Goal: Task Accomplishment & Management: Complete application form

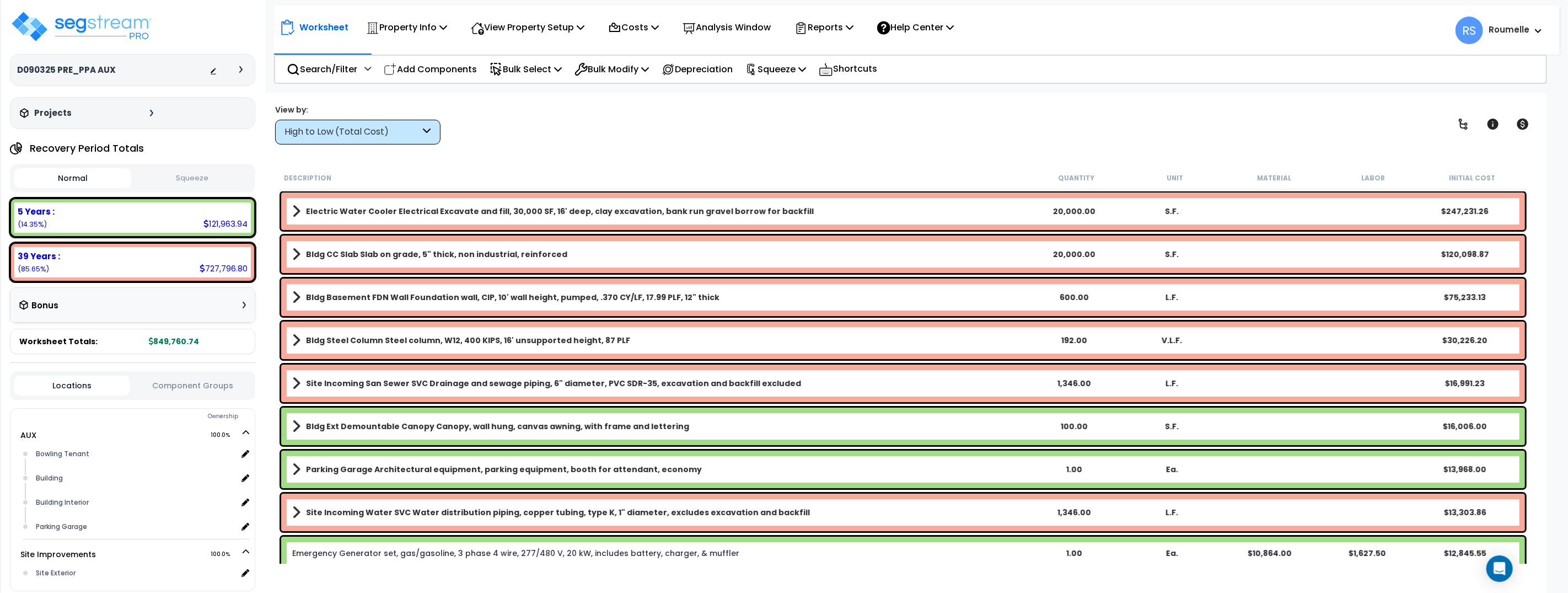
click at [547, 214] on b "Electric Water Cooler Electrical Excavate and fill, 30,000 SF, 16' deep, clay e…" at bounding box center [560, 211] width 508 height 11
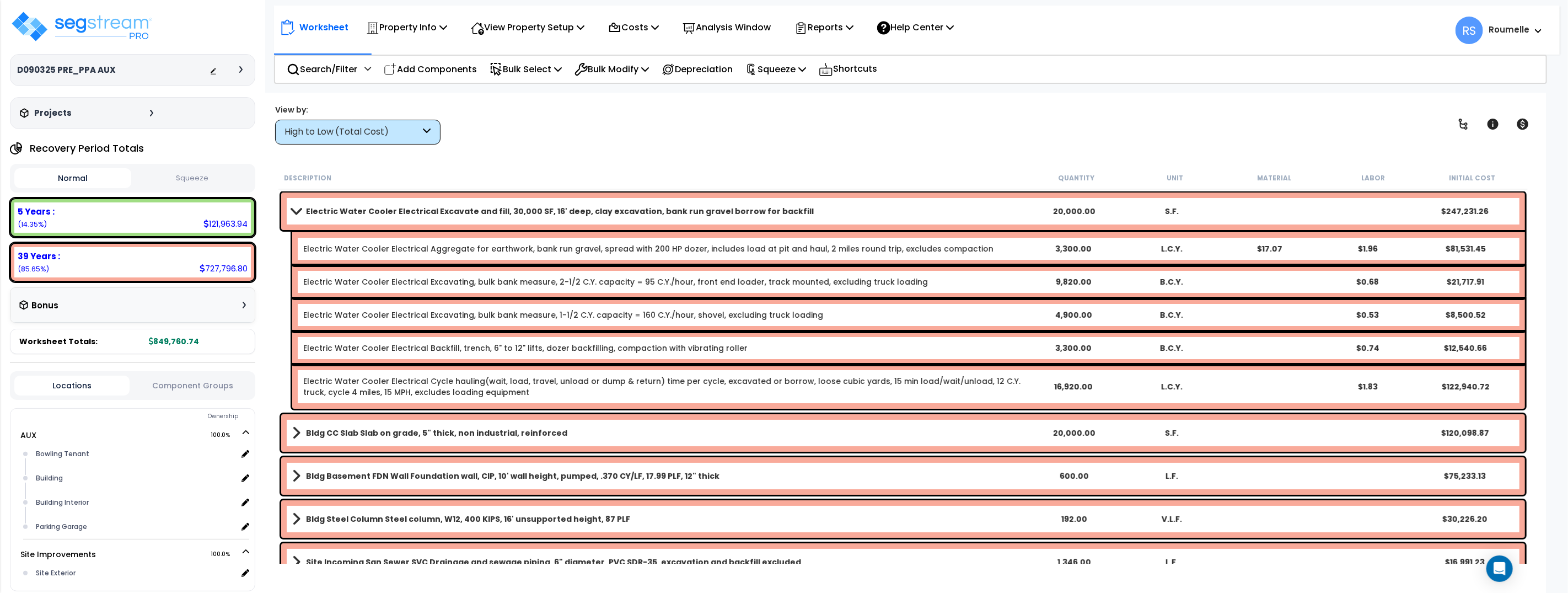
click at [537, 249] on link "Electric Water Cooler Electrical Aggregate for earthwork, bank run gravel, spre…" at bounding box center [648, 248] width 690 height 11
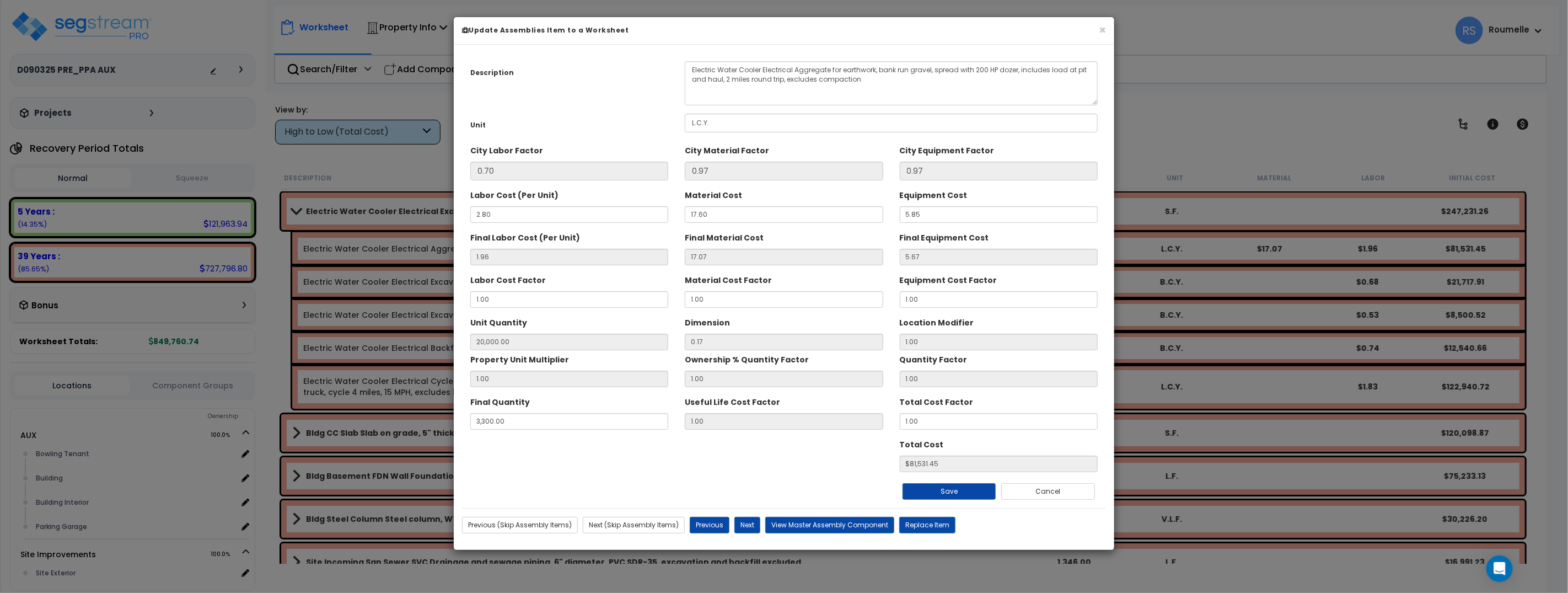
scroll to position [1, 0]
click at [741, 526] on button "Next" at bounding box center [747, 525] width 26 height 16
type input "20000.00"
type input "3300.00"
type input "81531.45"
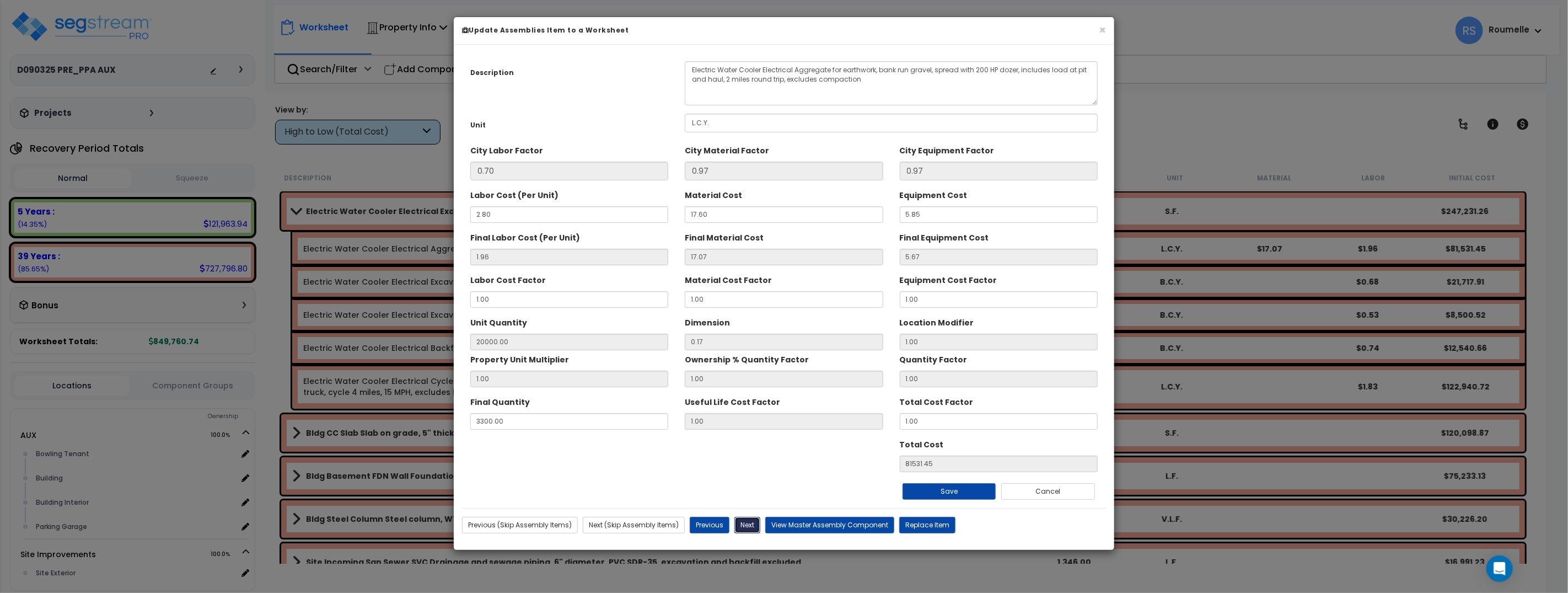
click at [748, 525] on button "Next" at bounding box center [747, 525] width 26 height 16
click at [1105, 31] on button "×" at bounding box center [1102, 29] width 7 height 11
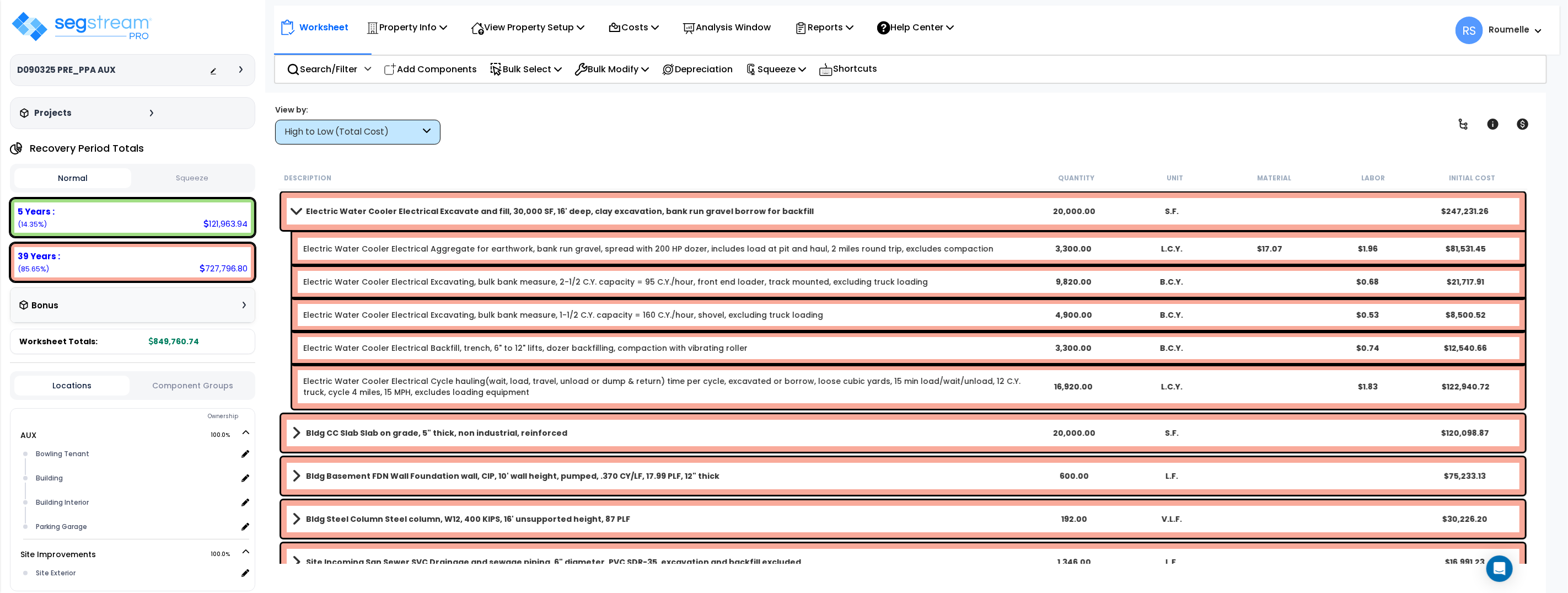
click at [529, 274] on div "Electric Water Cooler Electrical Excavating, bulk bank measure, 2-1/2 C.Y. capa…" at bounding box center [908, 282] width 1232 height 33
click at [510, 251] on link "Electric Water Cooler Electrical Aggregate for earthwork, bank run gravel, spre…" at bounding box center [648, 248] width 690 height 11
click at [466, 277] on link "Electric Water Cooler Electrical Excavating, bulk bank measure, 2-1/2 C.Y. capa…" at bounding box center [616, 282] width 625 height 11
click at [458, 281] on link "Electric Water Cooler Electrical Excavating, bulk bank measure, 2-1/2 C.Y. capa…" at bounding box center [616, 282] width 625 height 11
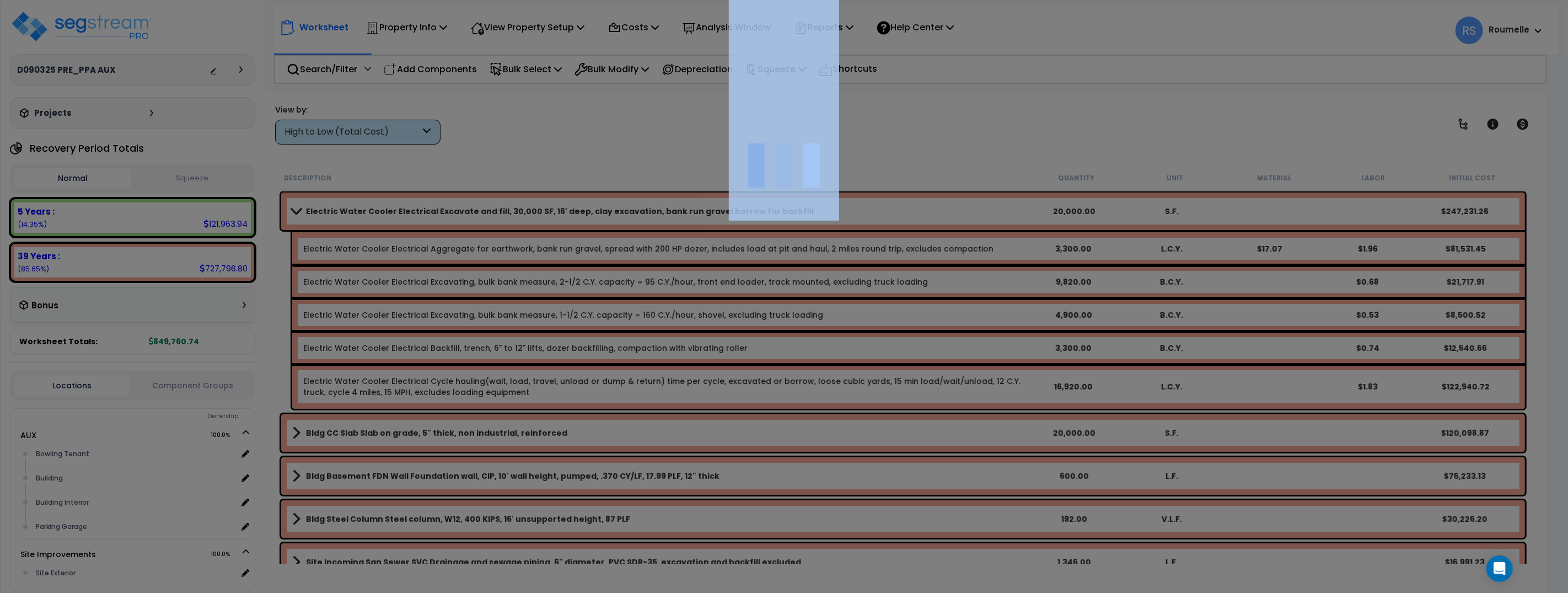
click at [458, 281] on div at bounding box center [784, 296] width 1568 height 593
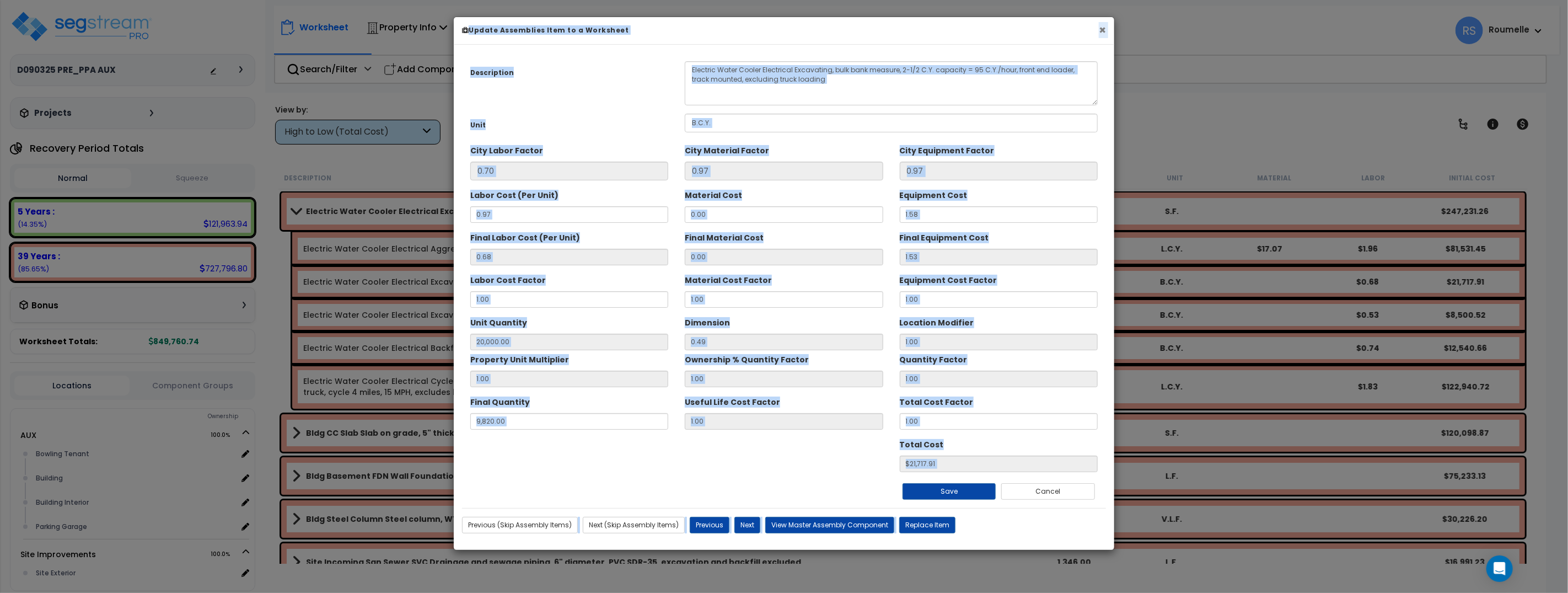
click at [1101, 30] on button "×" at bounding box center [1102, 29] width 7 height 11
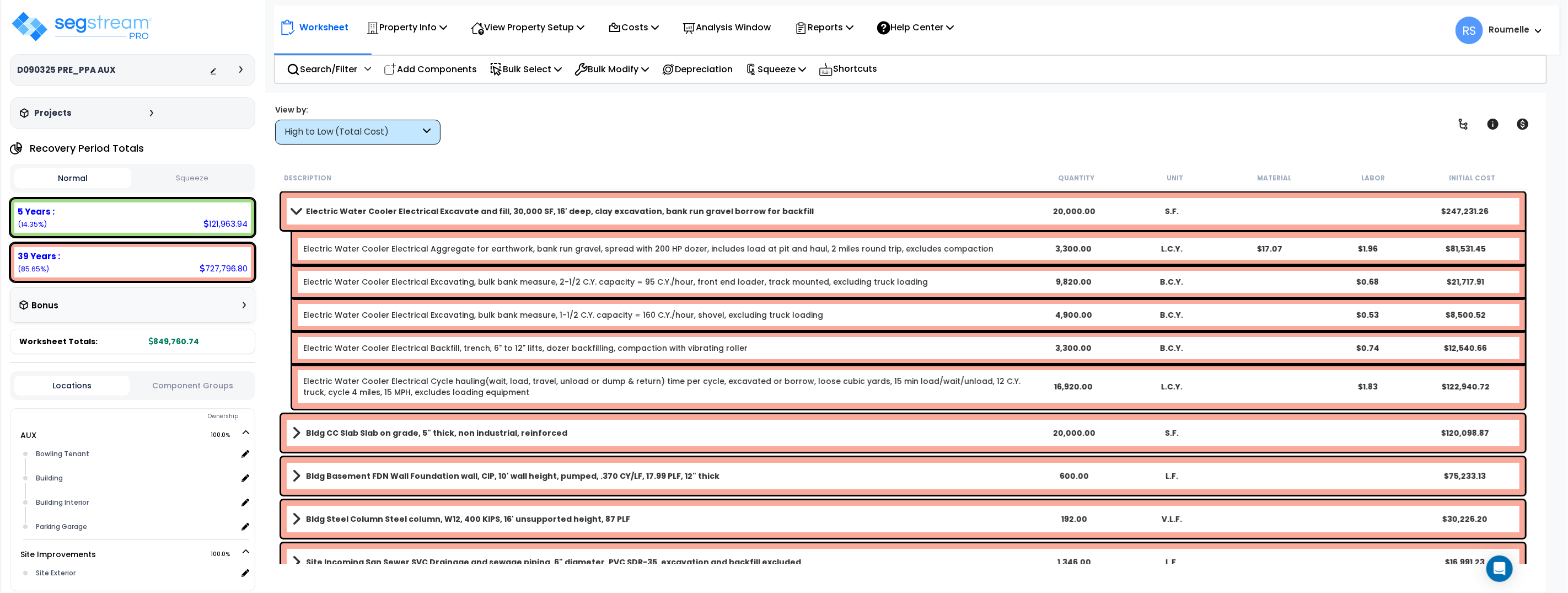
click at [537, 204] on link "Electric Water Cooler Electrical Excavate and fill, 30,000 SF, 16' deep, clay e…" at bounding box center [659, 211] width 733 height 16
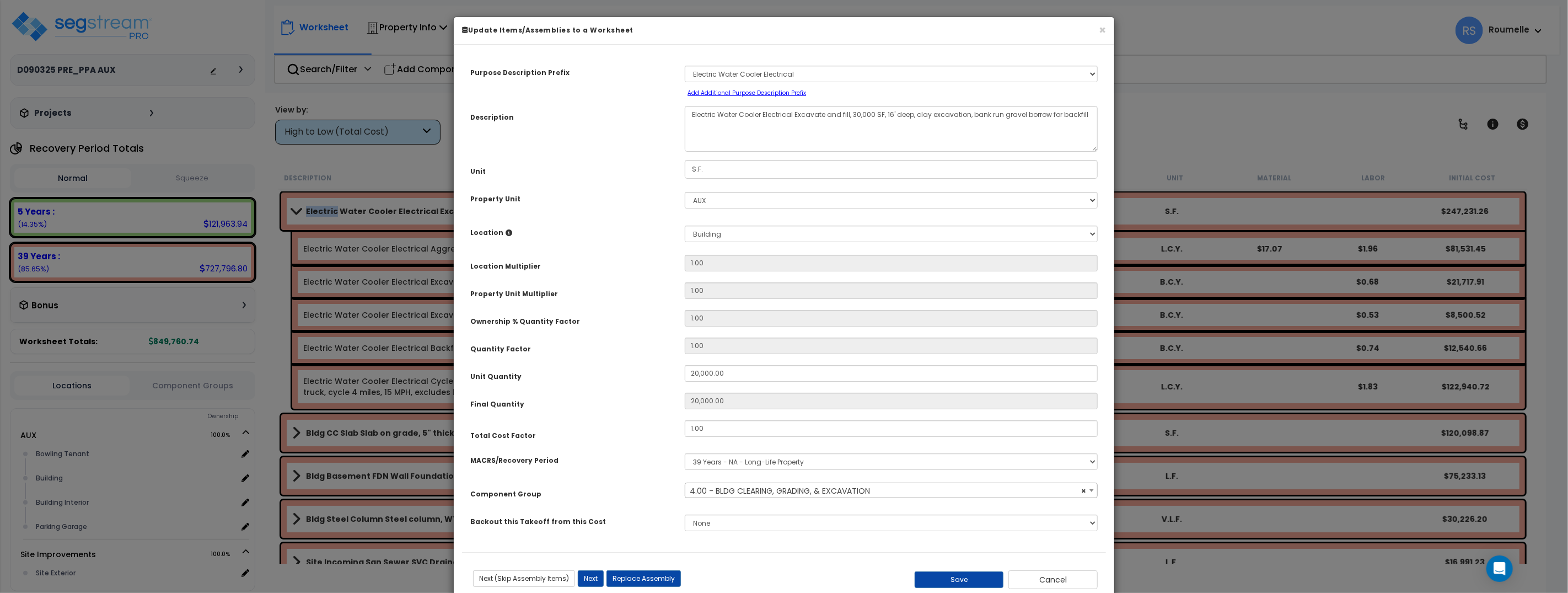
select select "35622"
select select
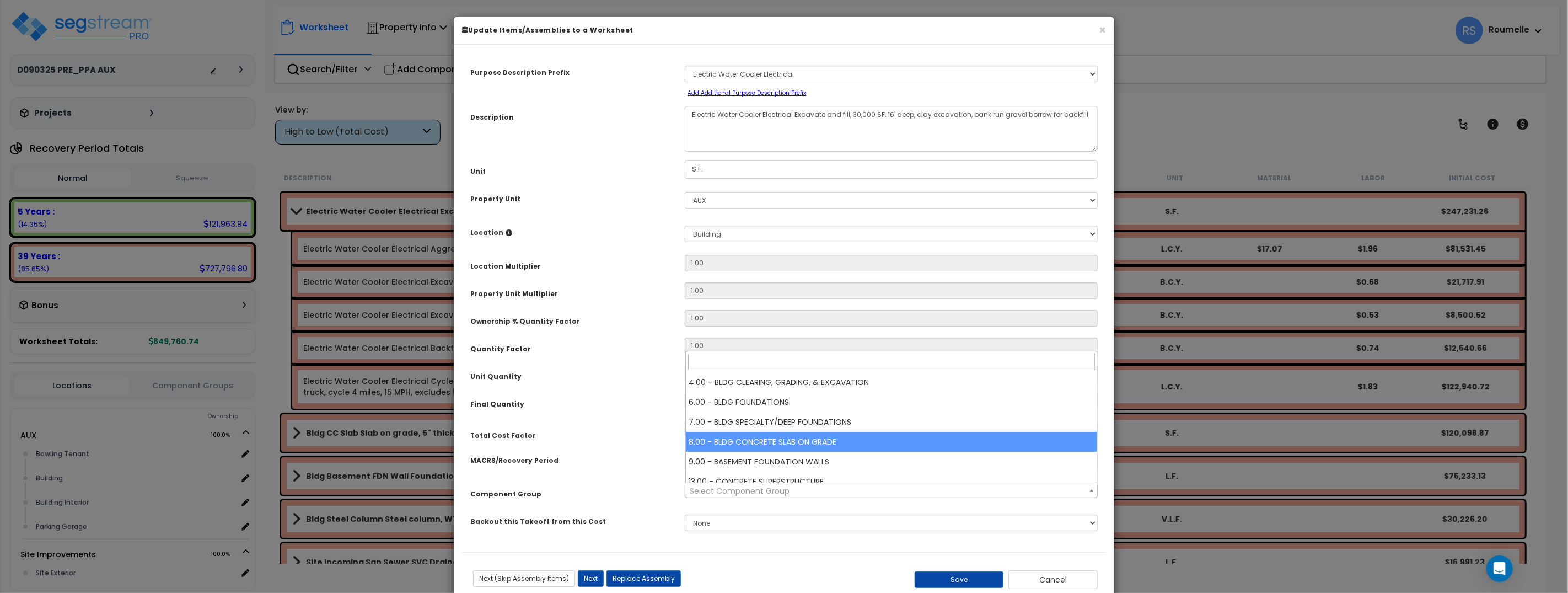
click at [620, 412] on div "Purpose Description Prefix Select A/V Audio A/V System A/V System Equipment A/V…" at bounding box center [784, 303] width 644 height 499
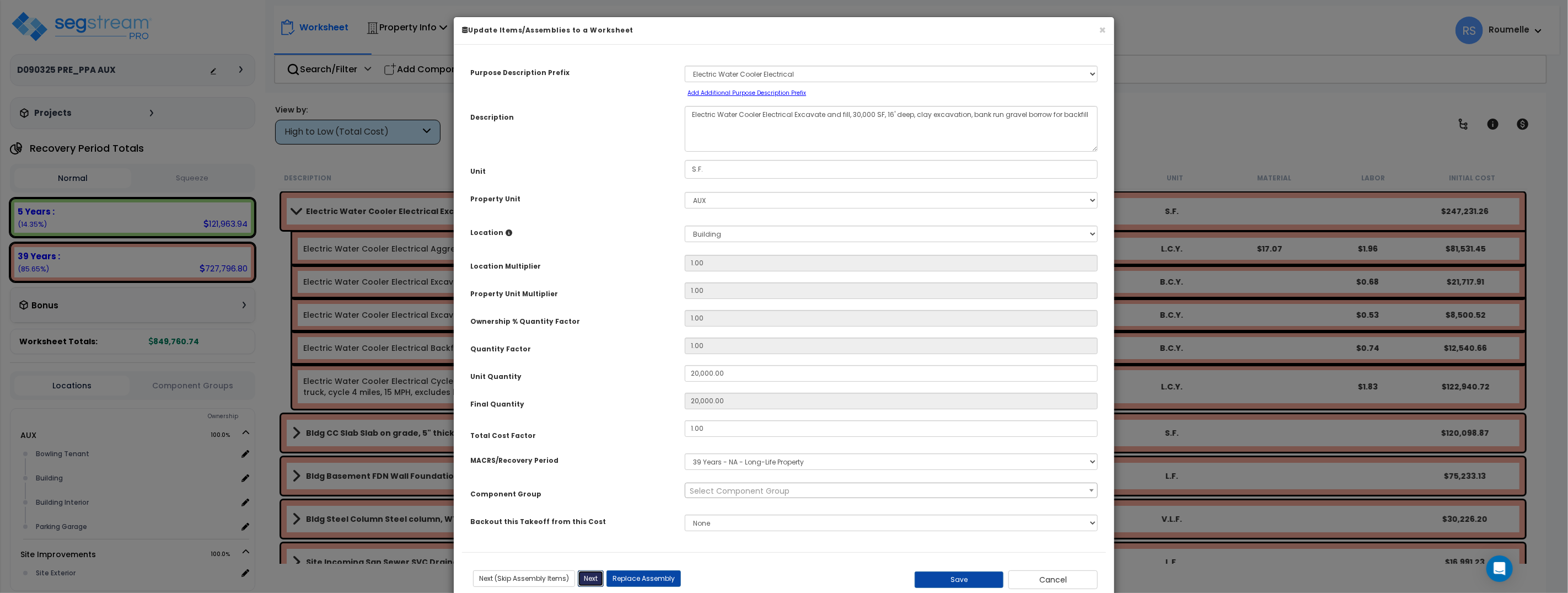
click at [590, 577] on button "Next" at bounding box center [590, 579] width 26 height 16
type input "20000.00"
click at [783, 494] on span "Select Component Group" at bounding box center [739, 491] width 100 height 11
click at [596, 473] on div "MACRS/Recovery Period Select MACRS/Recovery Period 5 Years - 57.0 - Distributiv…" at bounding box center [784, 462] width 644 height 25
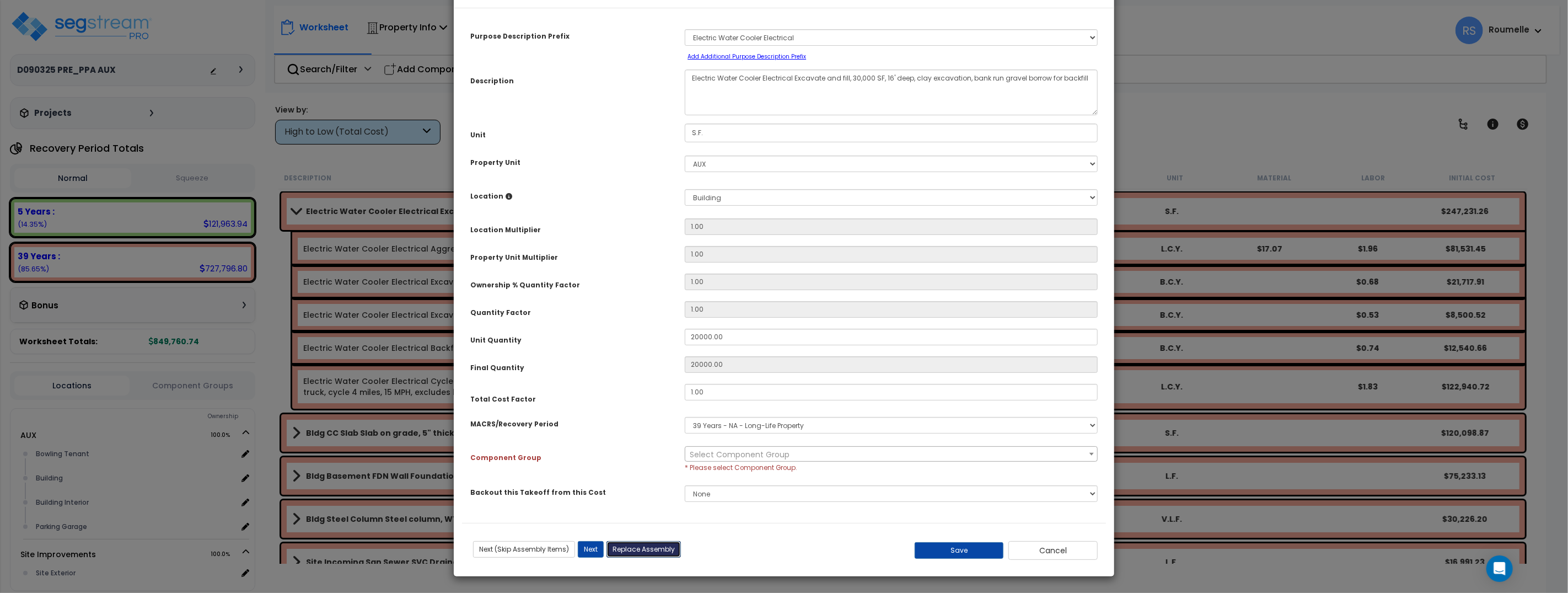
scroll to position [34, 0]
click at [644, 549] on button "Replace Assembly" at bounding box center [643, 552] width 74 height 16
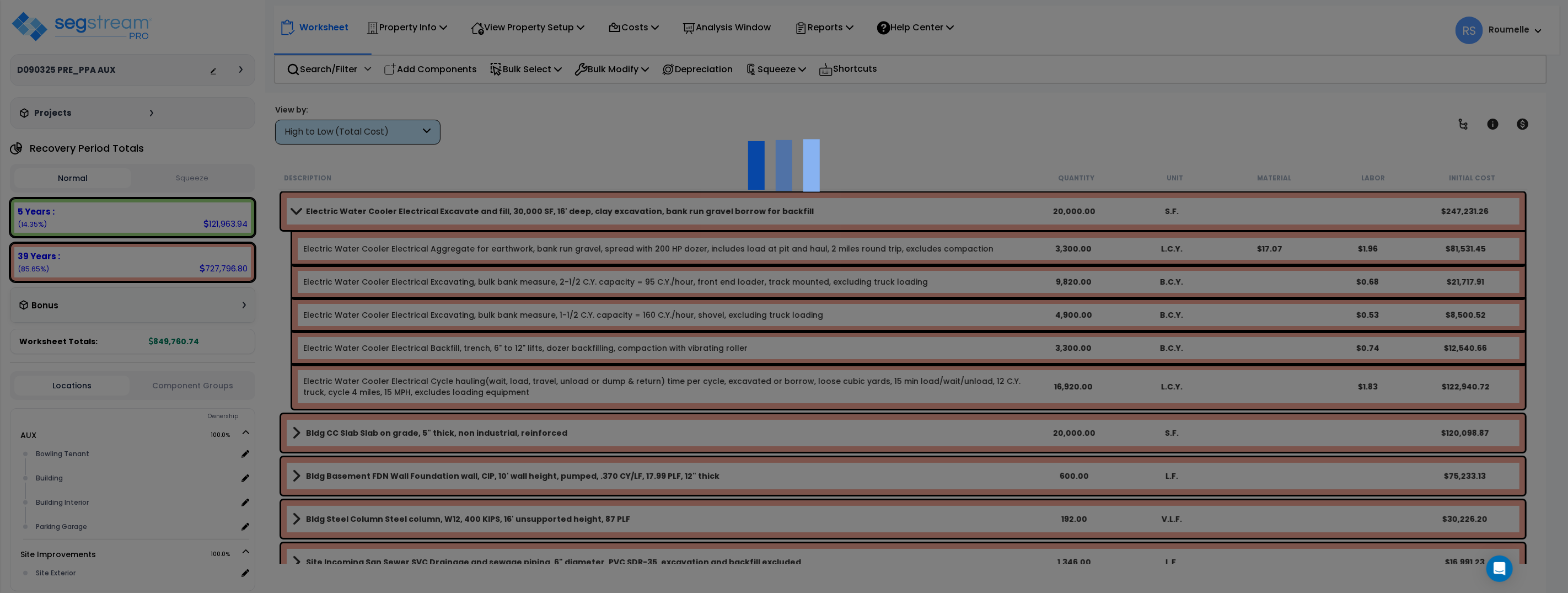
click at [644, 549] on div at bounding box center [784, 296] width 1568 height 593
type input "20000"
type input "S.F."
select select "112601"
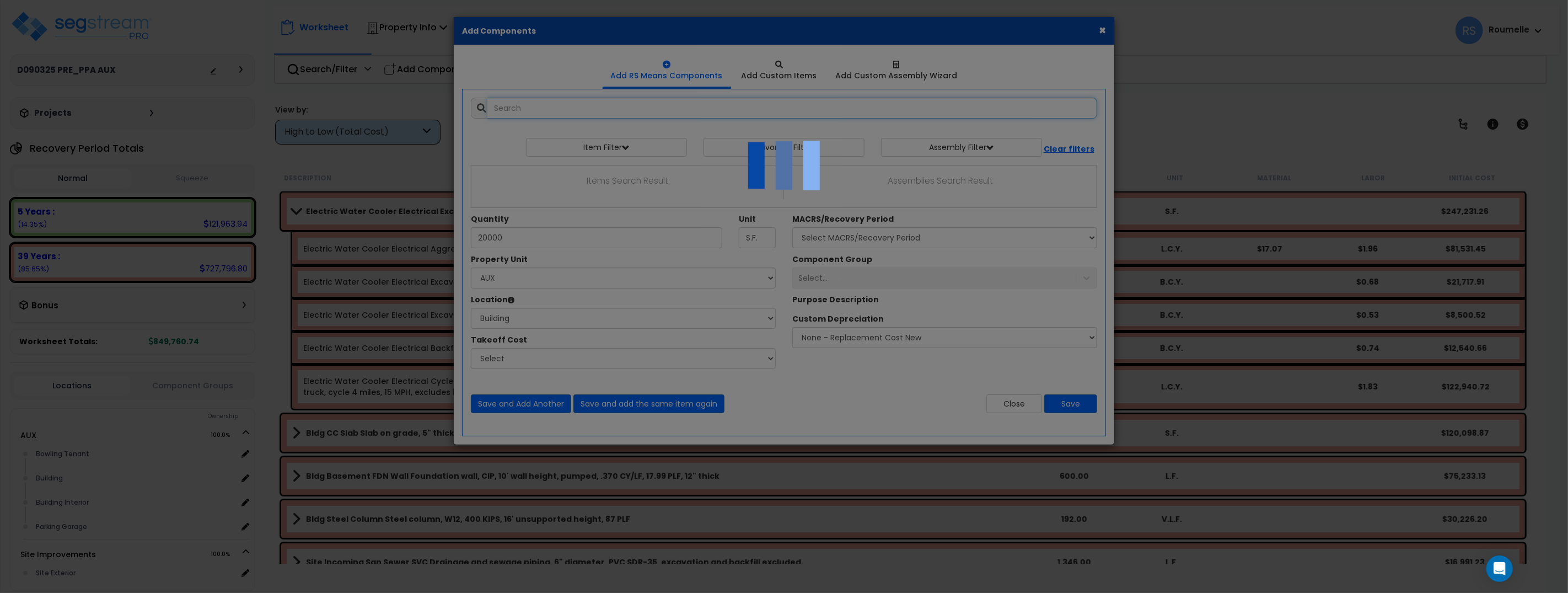
select select "6"
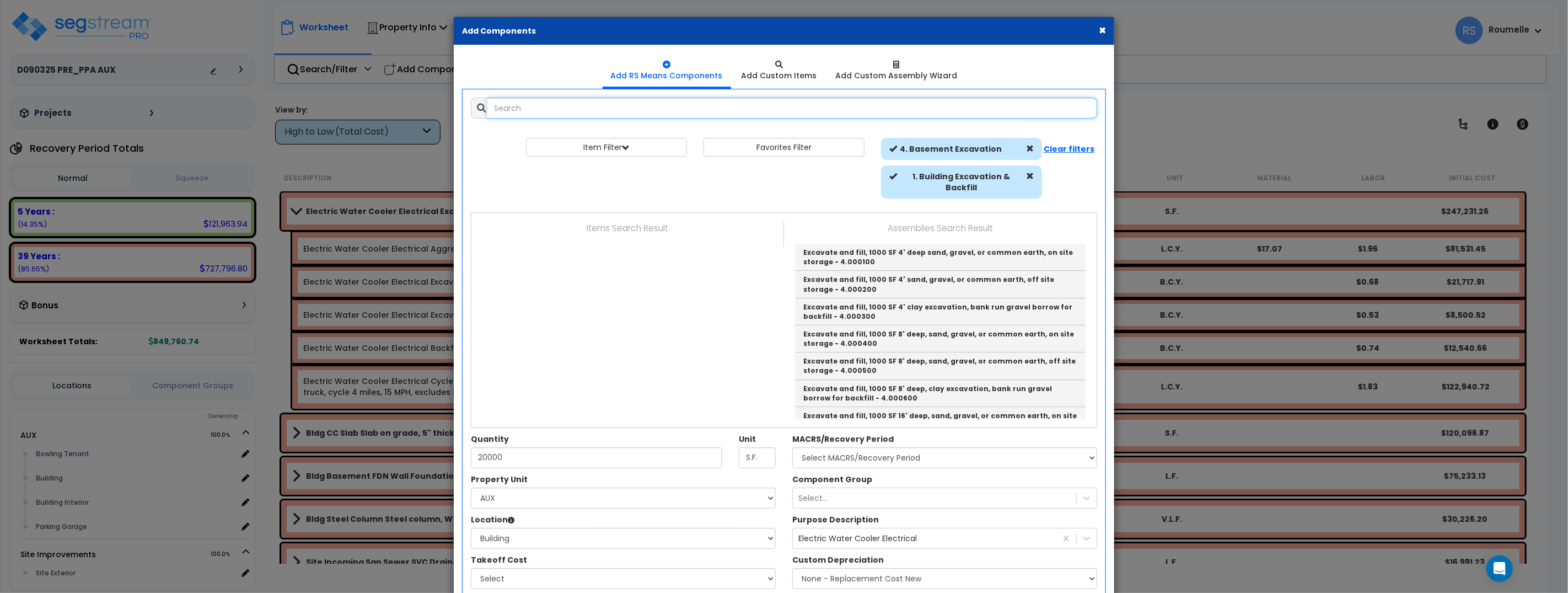
scroll to position [74, 0]
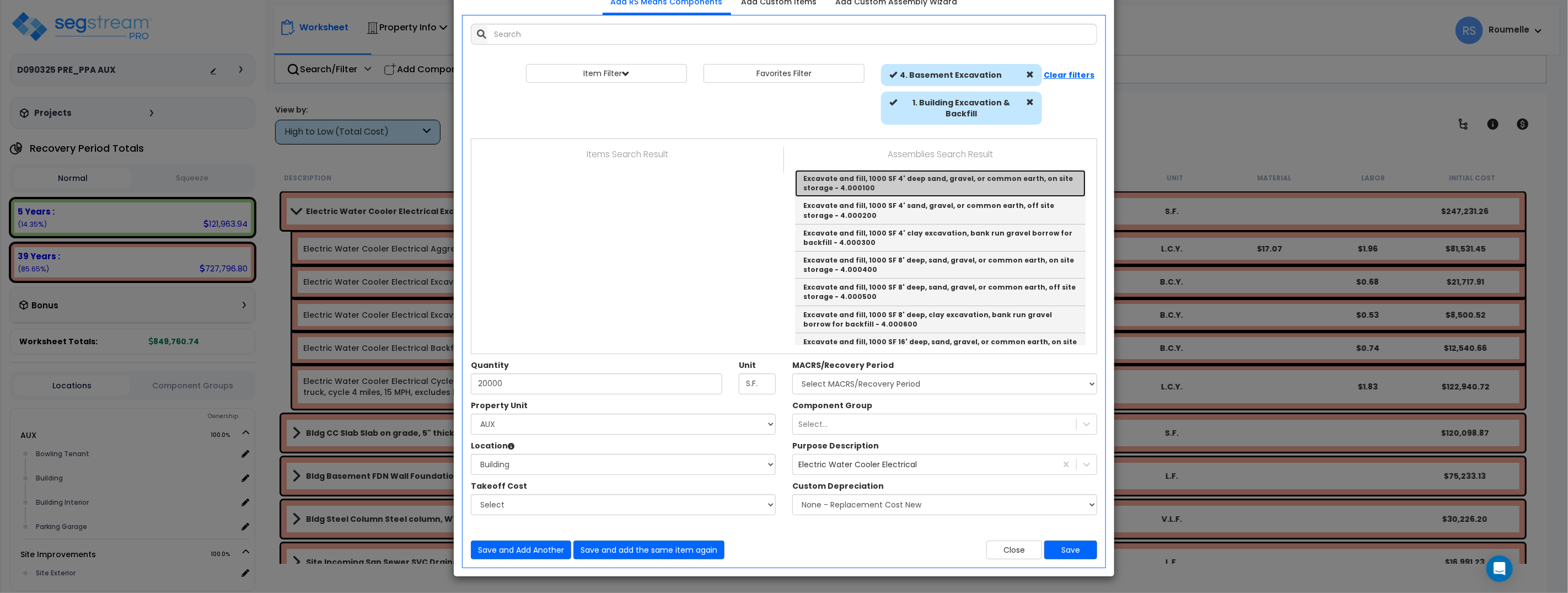
click at [873, 182] on link "Excavate and fill, 1000 SF 4' deep sand, gravel, or common earth, on site stora…" at bounding box center [940, 184] width 291 height 27
type input "Excavate and fill, 1000 SF 4' deep sand, gravel, or common earth, on site stora…"
type input "S.F."
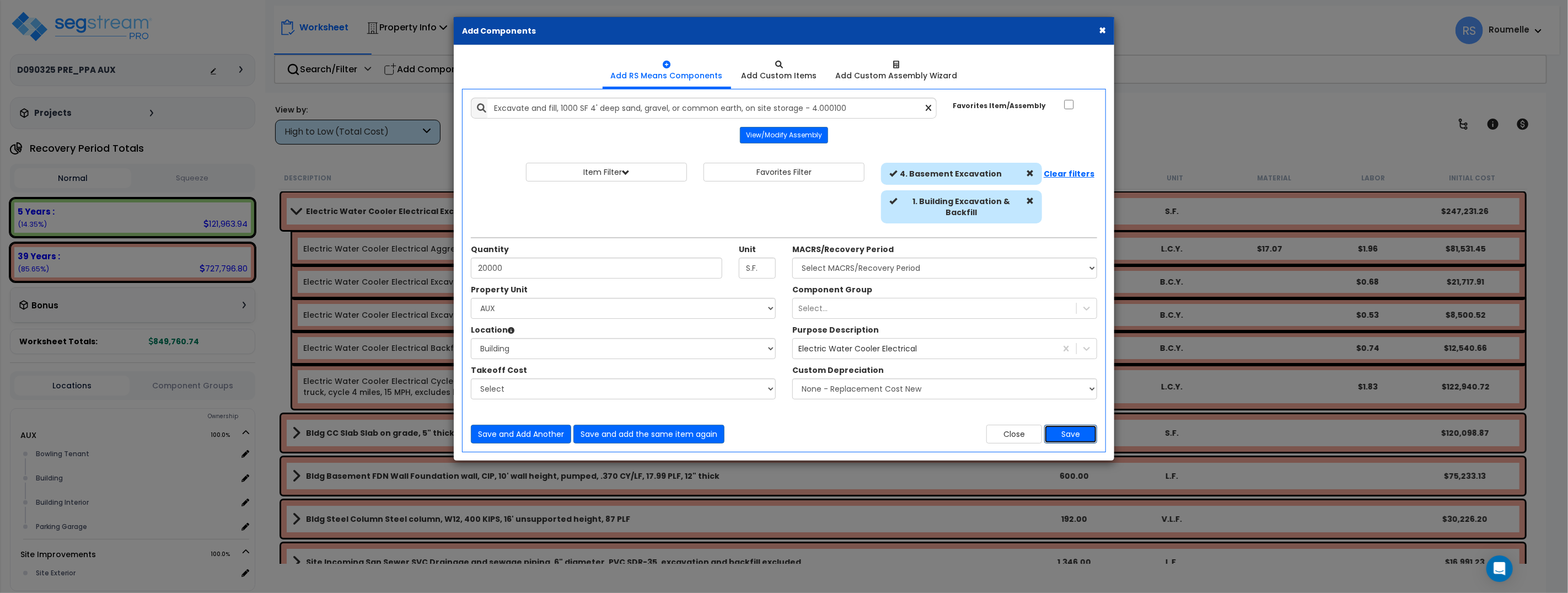
click at [1073, 433] on button "Save" at bounding box center [1071, 434] width 53 height 19
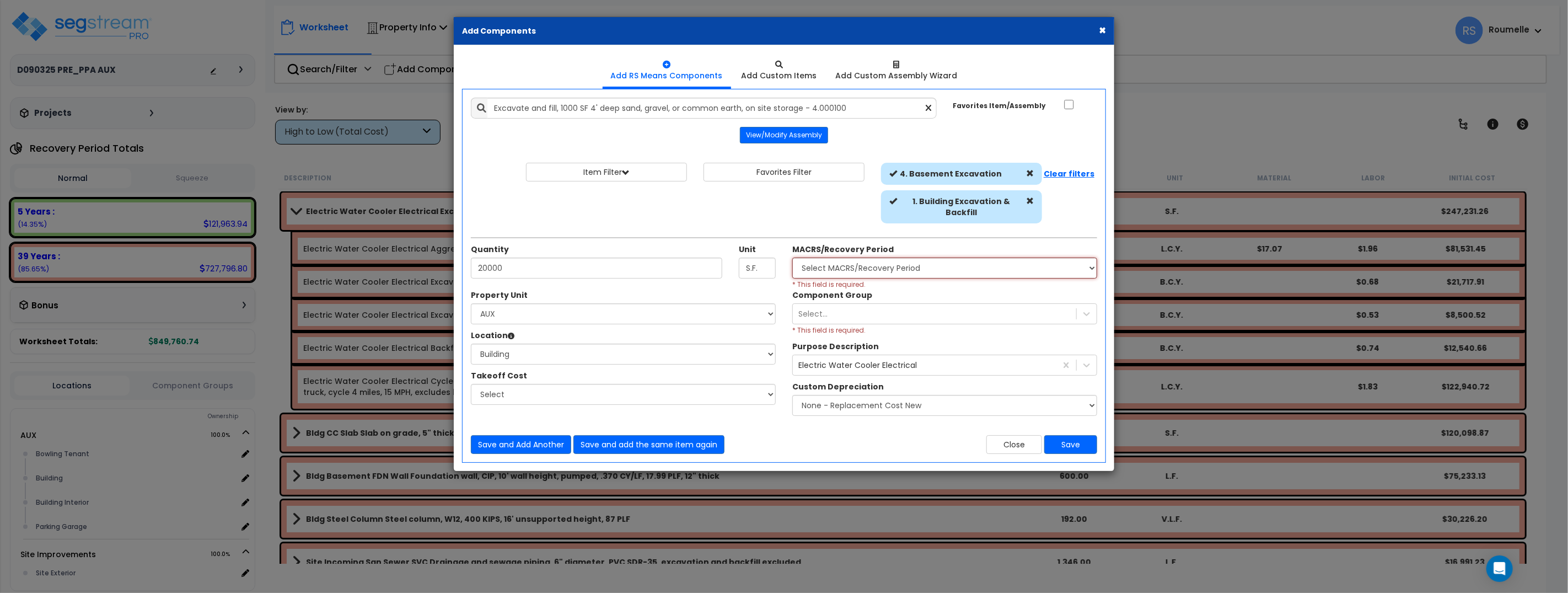
click at [834, 264] on select "Select MACRS/Recovery Period 5 Years - 57.0 - Distributive Trades & Services 5 …" at bounding box center [944, 268] width 305 height 21
select select "72349"
click at [792, 258] on select "Select MACRS/Recovery Period 5 Years - 57.0 - Distributive Trades & Services 5 …" at bounding box center [944, 268] width 305 height 21
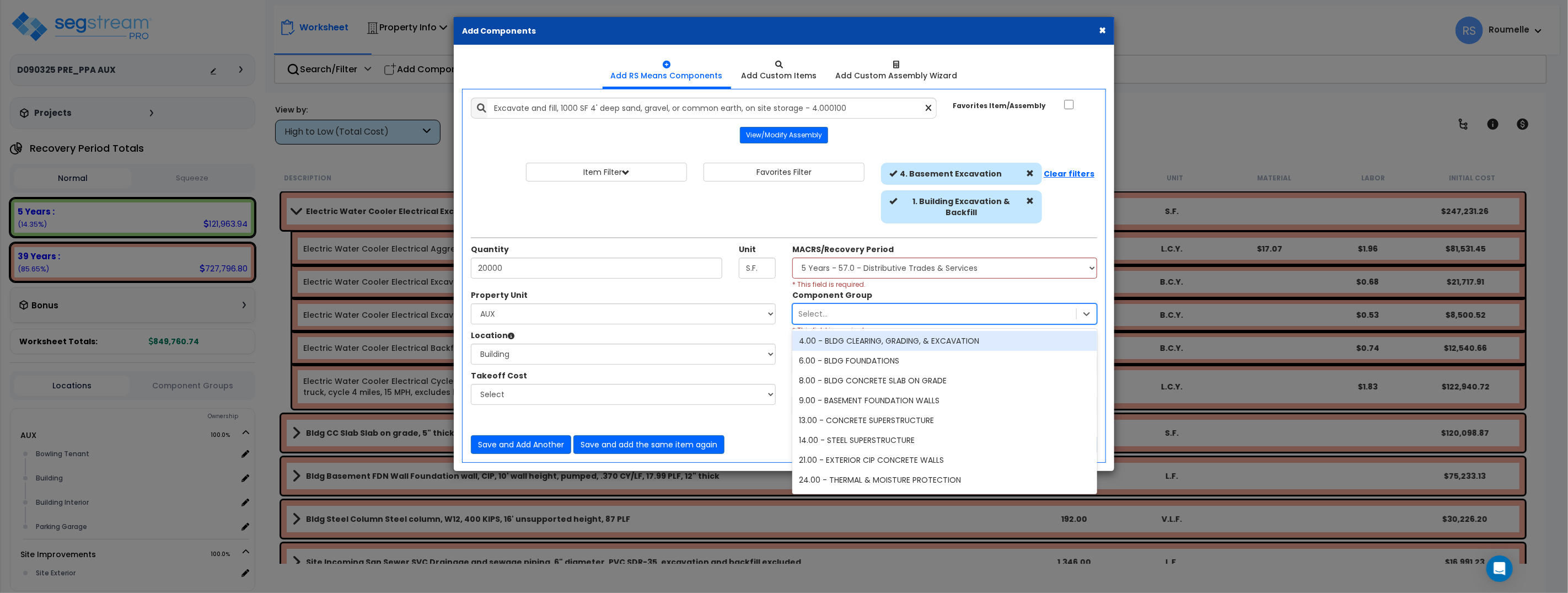
click at [882, 314] on div "Select..." at bounding box center [934, 314] width 283 height 18
drag, startPoint x: 873, startPoint y: 340, endPoint x: 931, endPoint y: 379, distance: 69.9
click at [875, 340] on div "4.00 - BLDG CLEARING, GRADING, & EXCAVATION" at bounding box center [944, 340] width 305 height 19
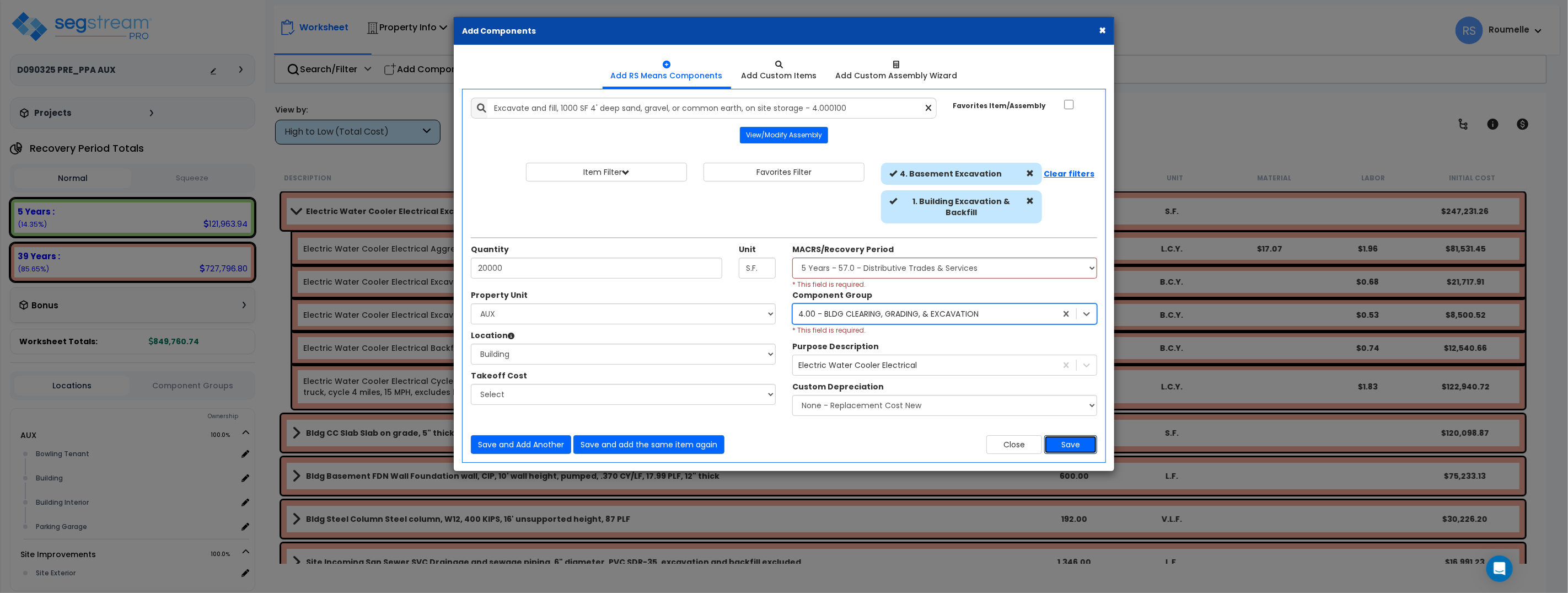
drag, startPoint x: 1079, startPoint y: 442, endPoint x: 1001, endPoint y: 429, distance: 79.1
click at [1079, 442] on button "Save" at bounding box center [1071, 445] width 53 height 19
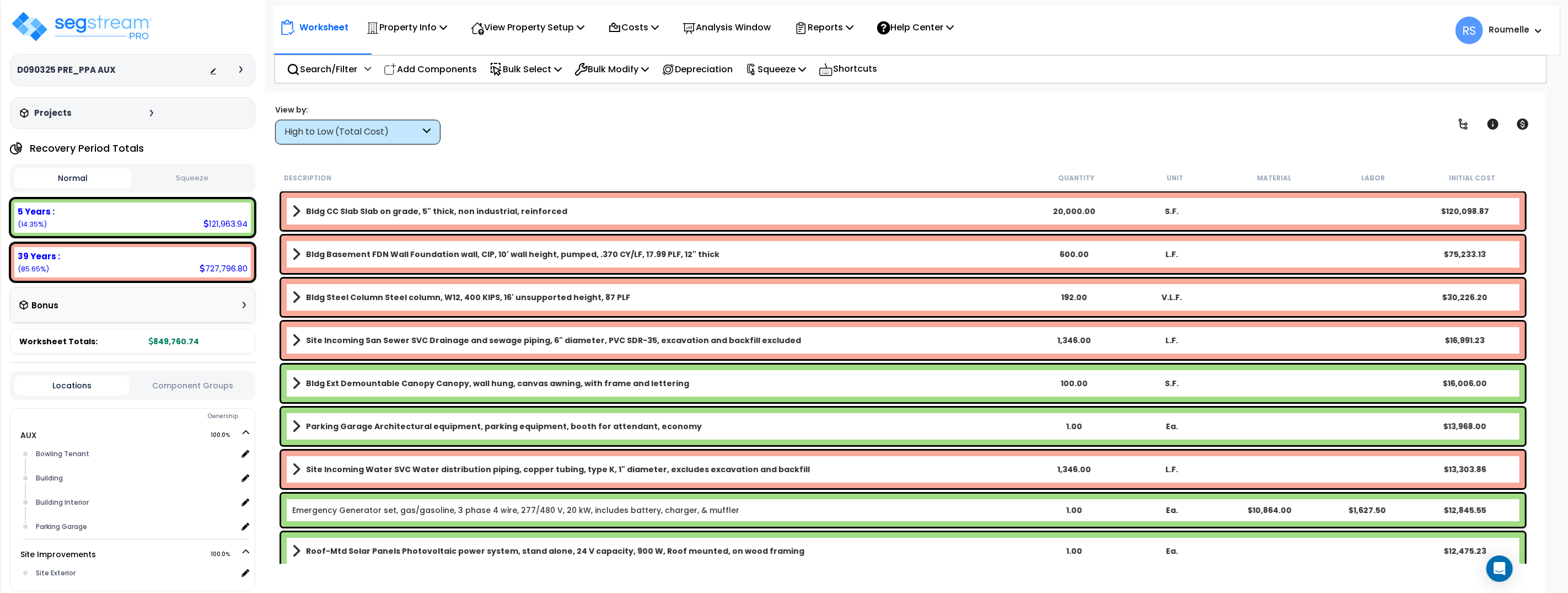
click at [494, 217] on link "Bldg CC Slab Slab on grade, 5" thick, non industrial, reinforced" at bounding box center [659, 211] width 733 height 16
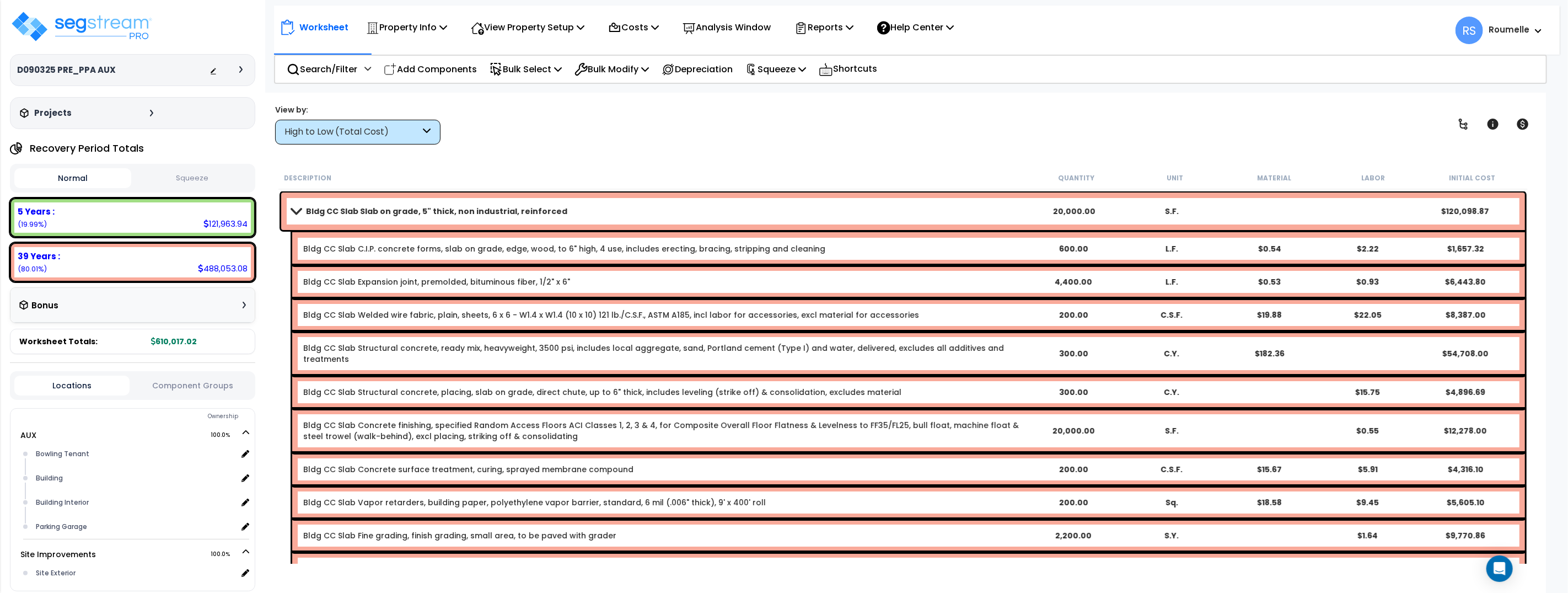
click at [494, 209] on b "Bldg CC Slab Slab on grade, 5" thick, non industrial, reinforced" at bounding box center [436, 211] width 261 height 11
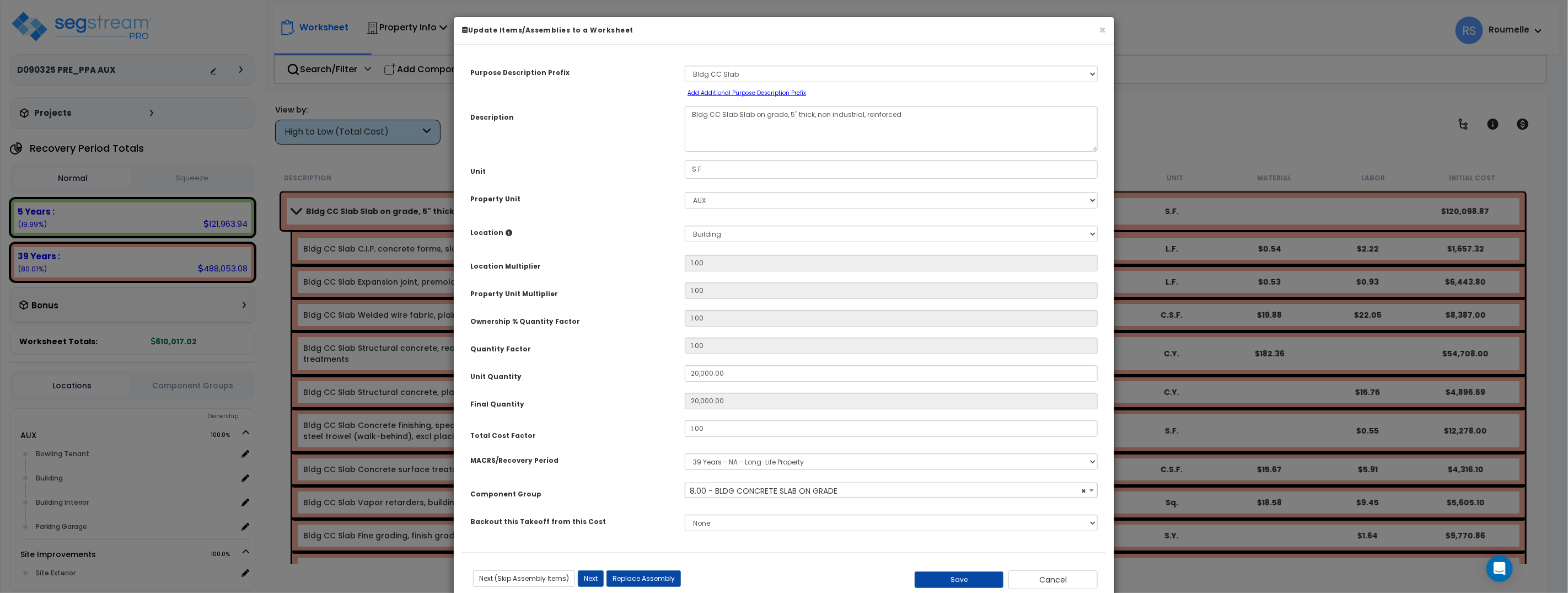
select select "35754"
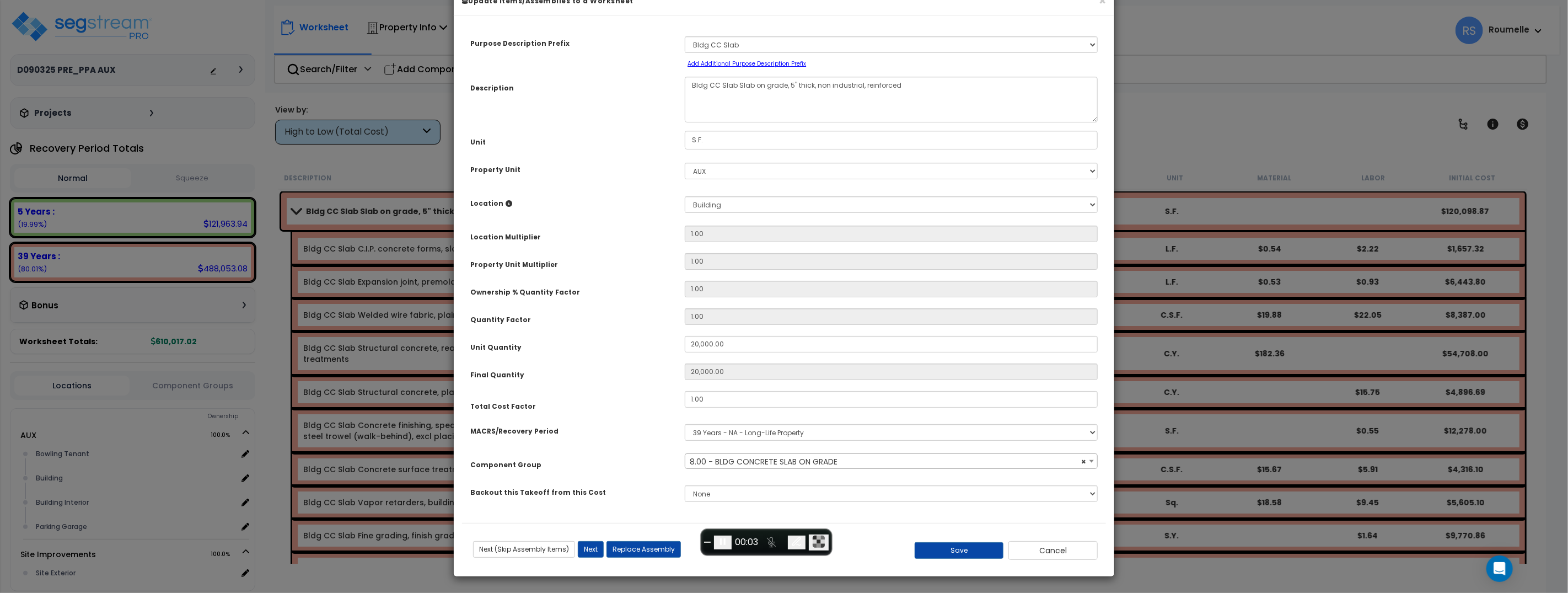
select select
click at [603, 379] on div "Final Quantity" at bounding box center [569, 373] width 214 height 19
click at [945, 553] on button "Save" at bounding box center [959, 550] width 89 height 16
type input "20000.00"
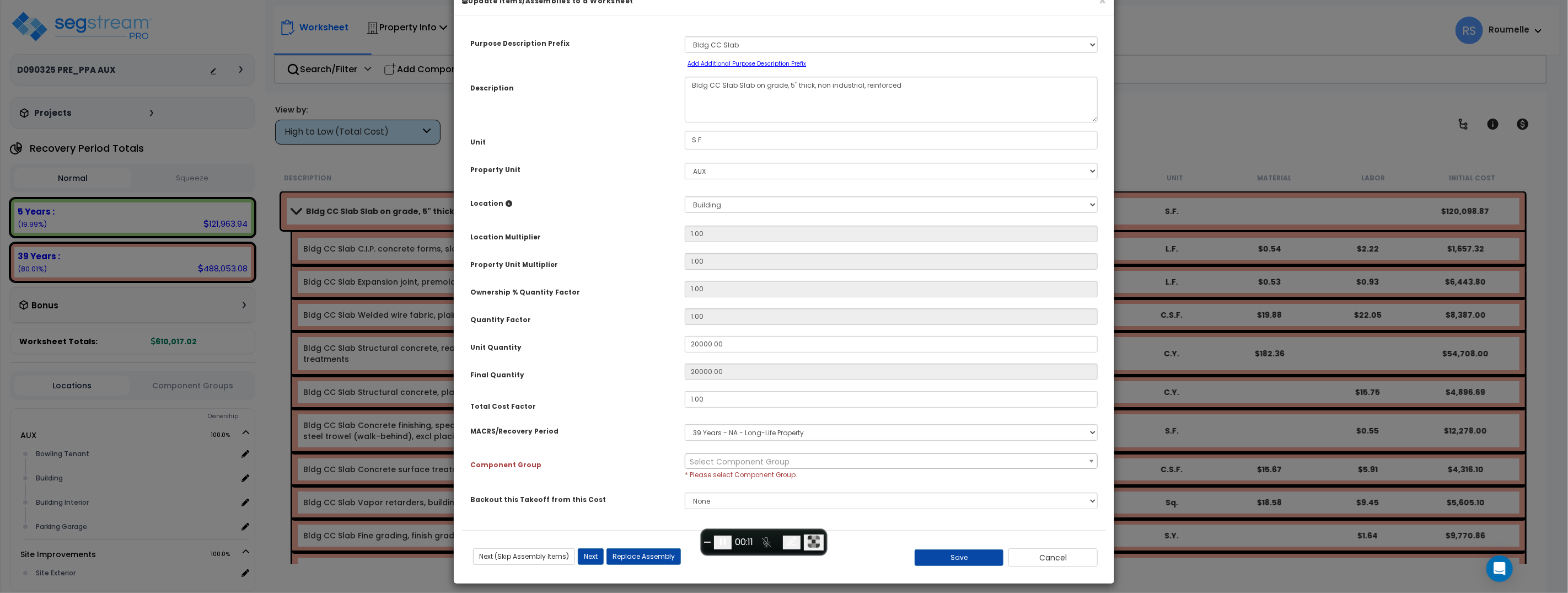
click at [890, 460] on span "Select Component Group" at bounding box center [892, 462] width 412 height 16
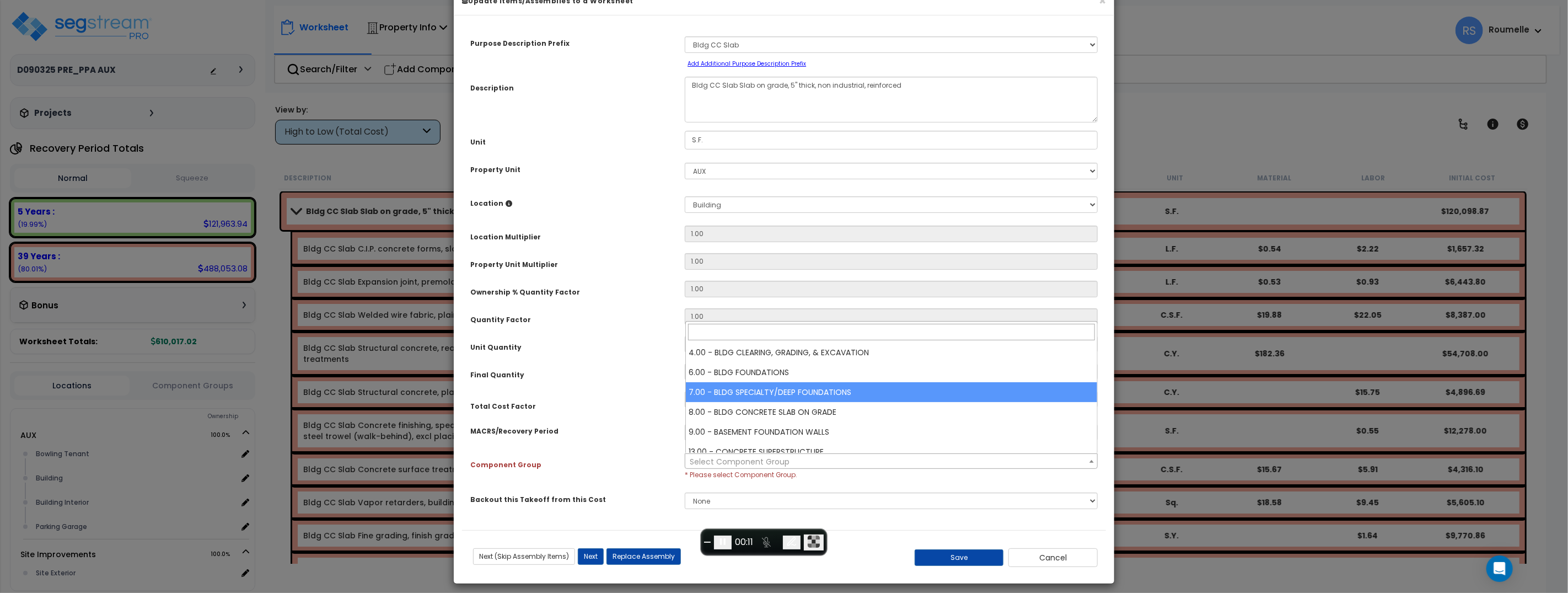
select select "35688"
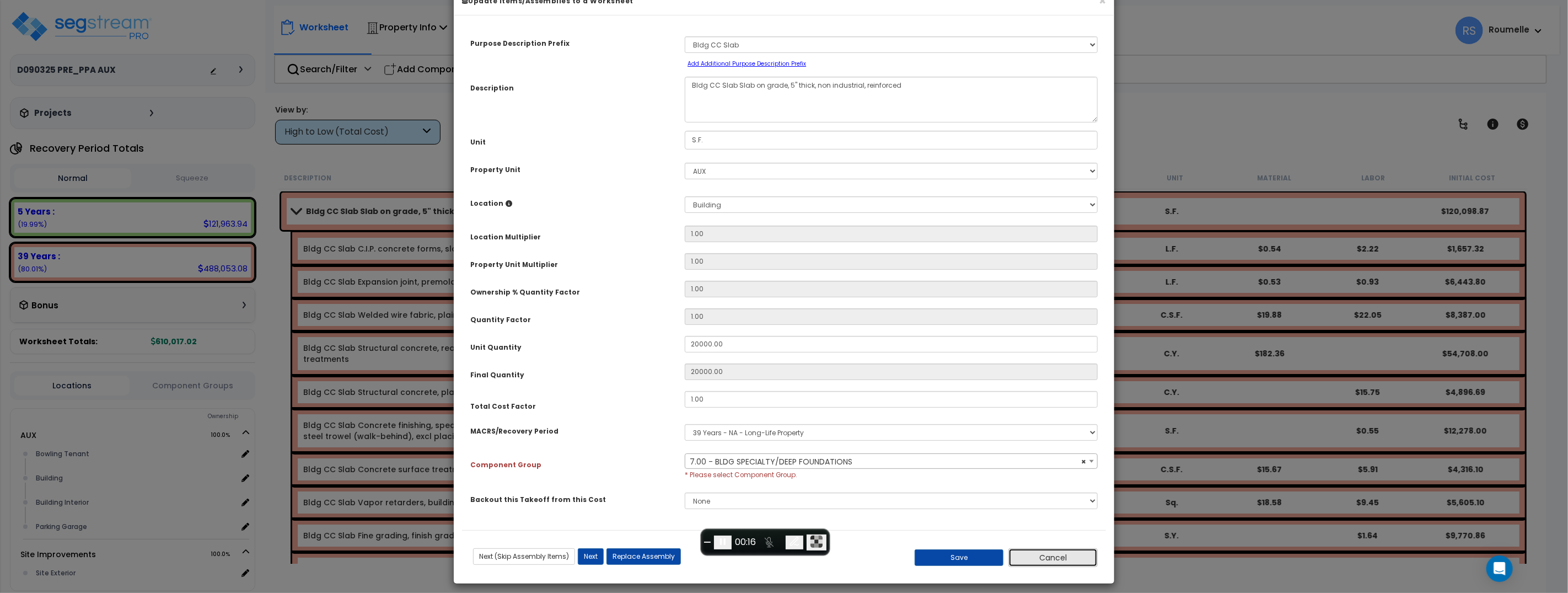
click at [1059, 561] on button "Cancel" at bounding box center [1053, 557] width 89 height 19
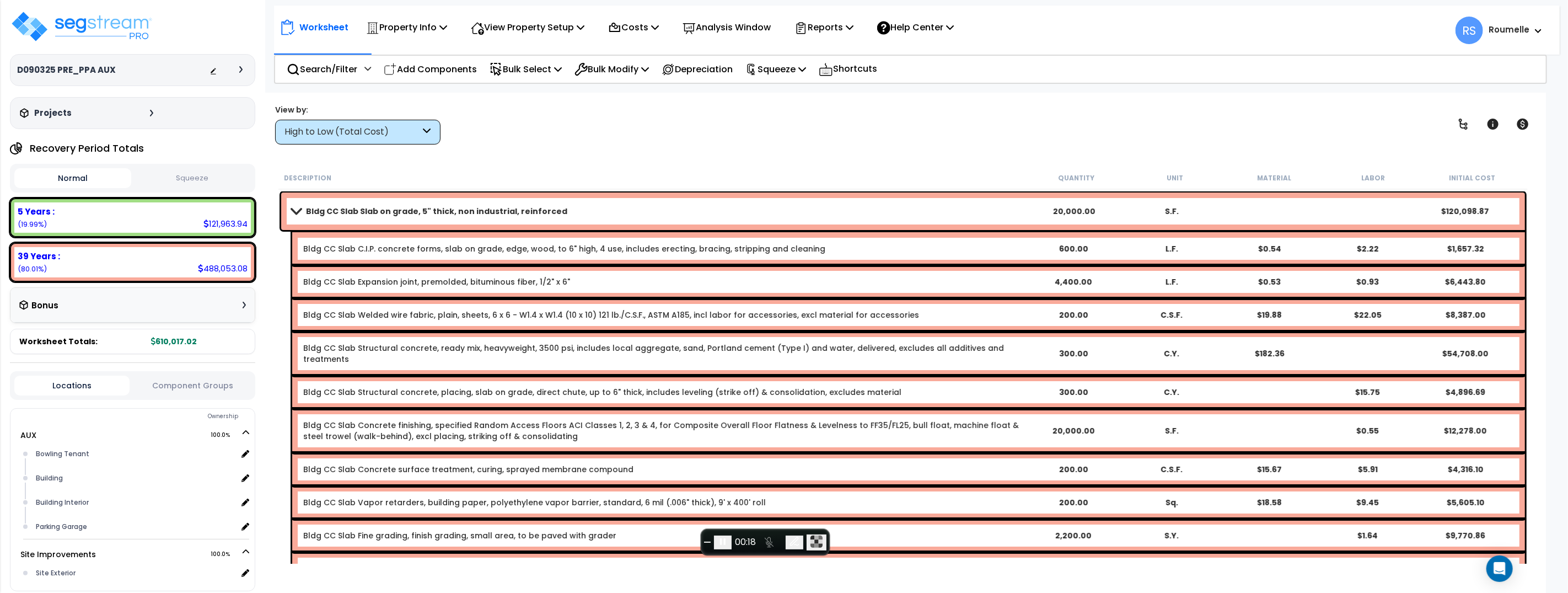
click at [512, 212] on b "Bldg CC Slab Slab on grade, 5" thick, non industrial, reinforced" at bounding box center [436, 211] width 261 height 11
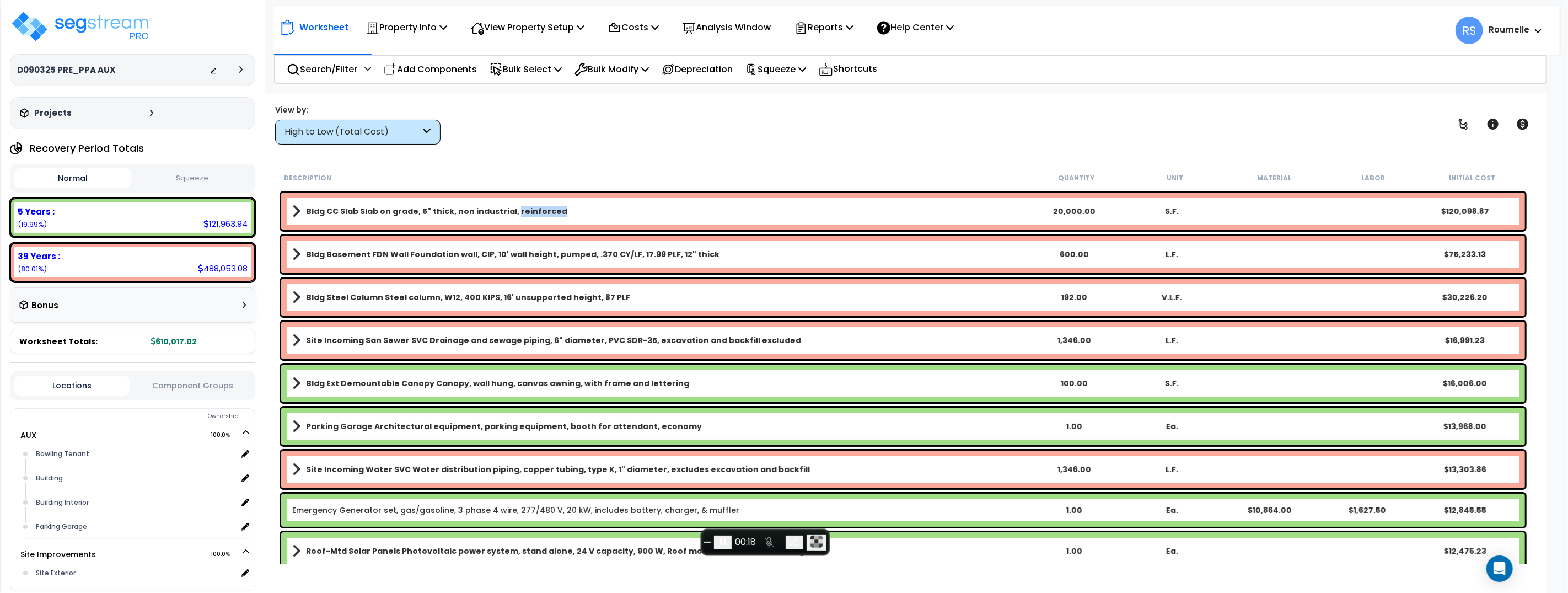
click at [512, 212] on b "Bldg CC Slab Slab on grade, 5" thick, non industrial, reinforced" at bounding box center [436, 211] width 261 height 11
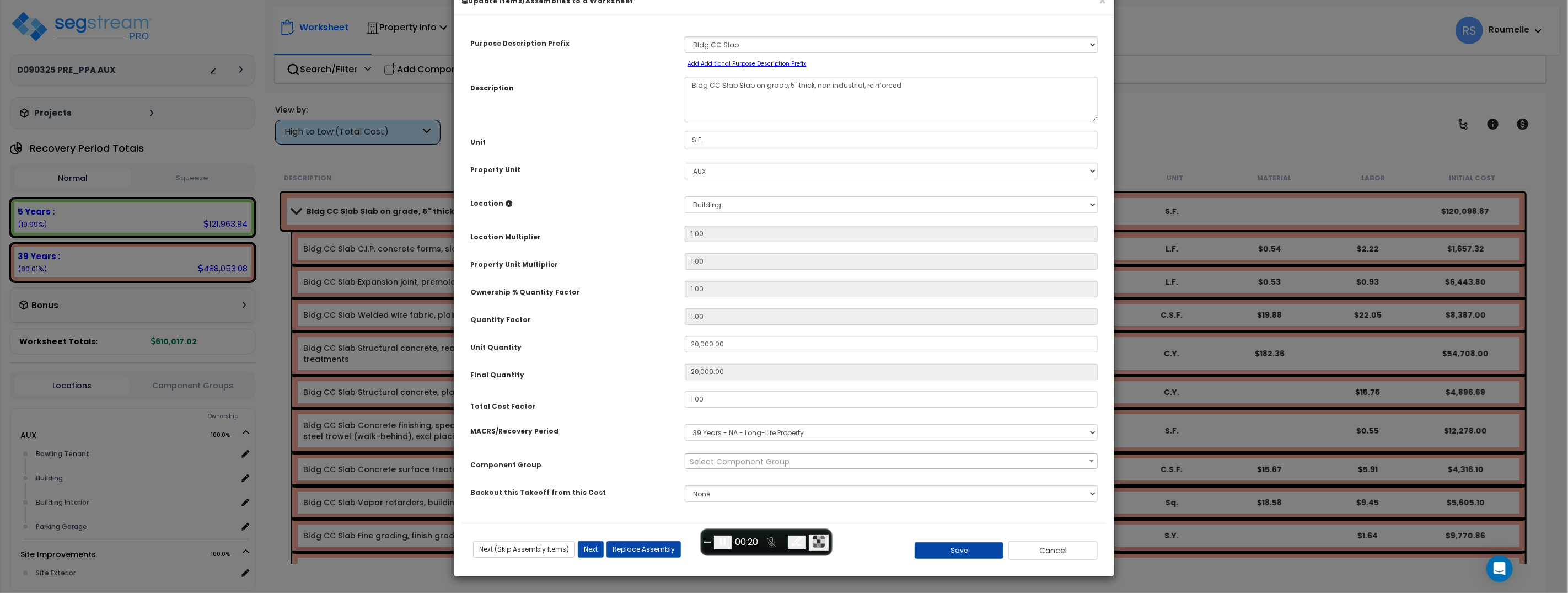
scroll to position [0, 0]
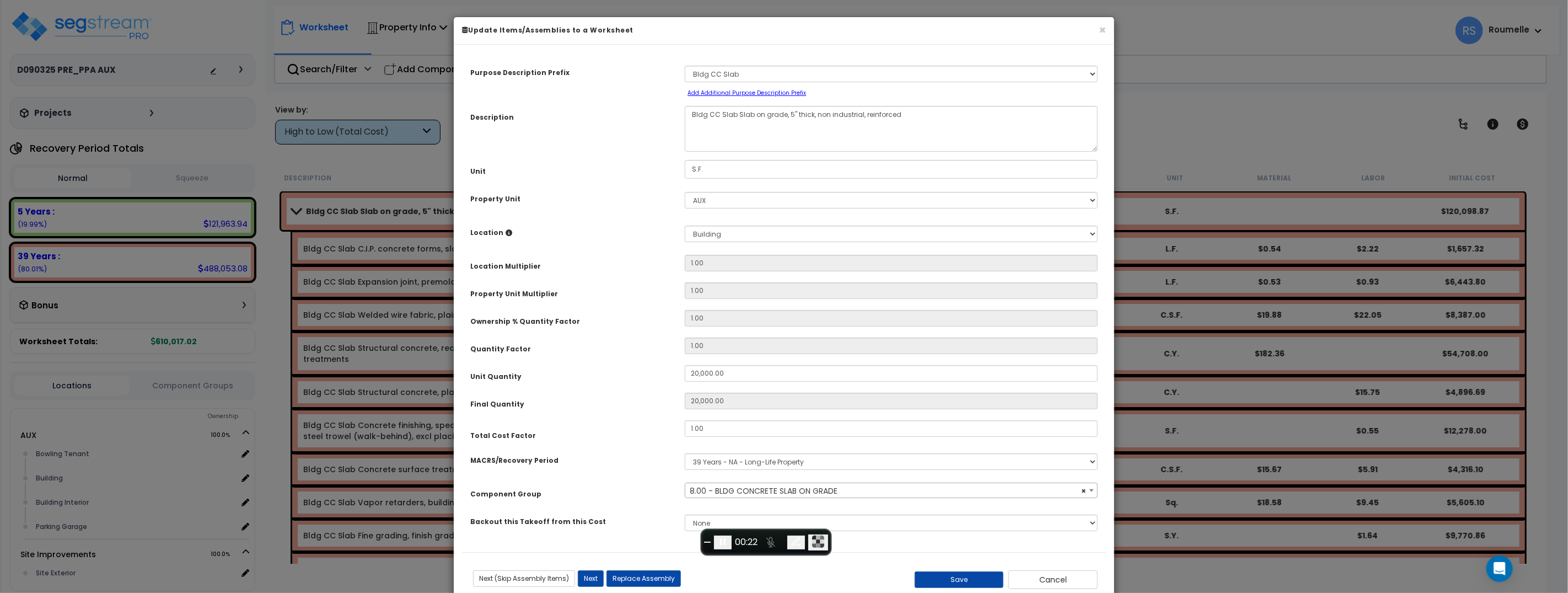
select select "35754"
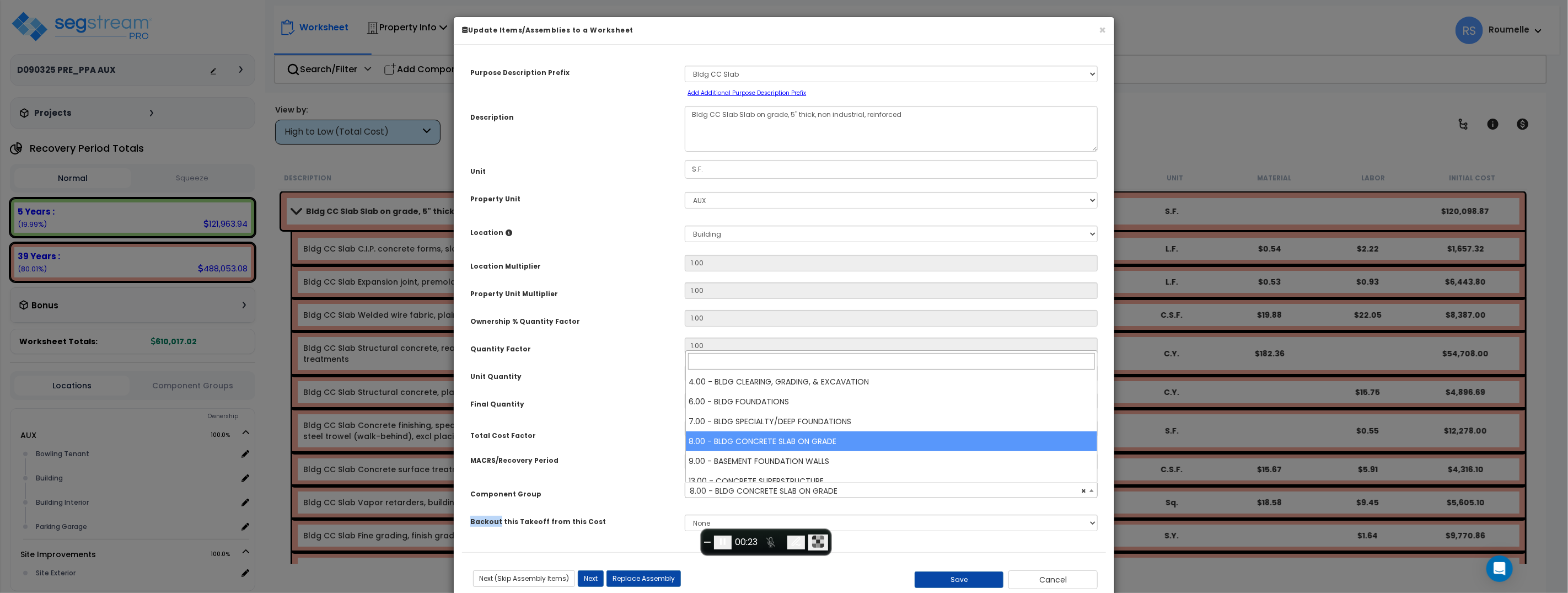
click at [625, 417] on div "Purpose Description Prefix Select A/V Audio A/V System A/V System Equipment A/V…" at bounding box center [784, 303] width 644 height 499
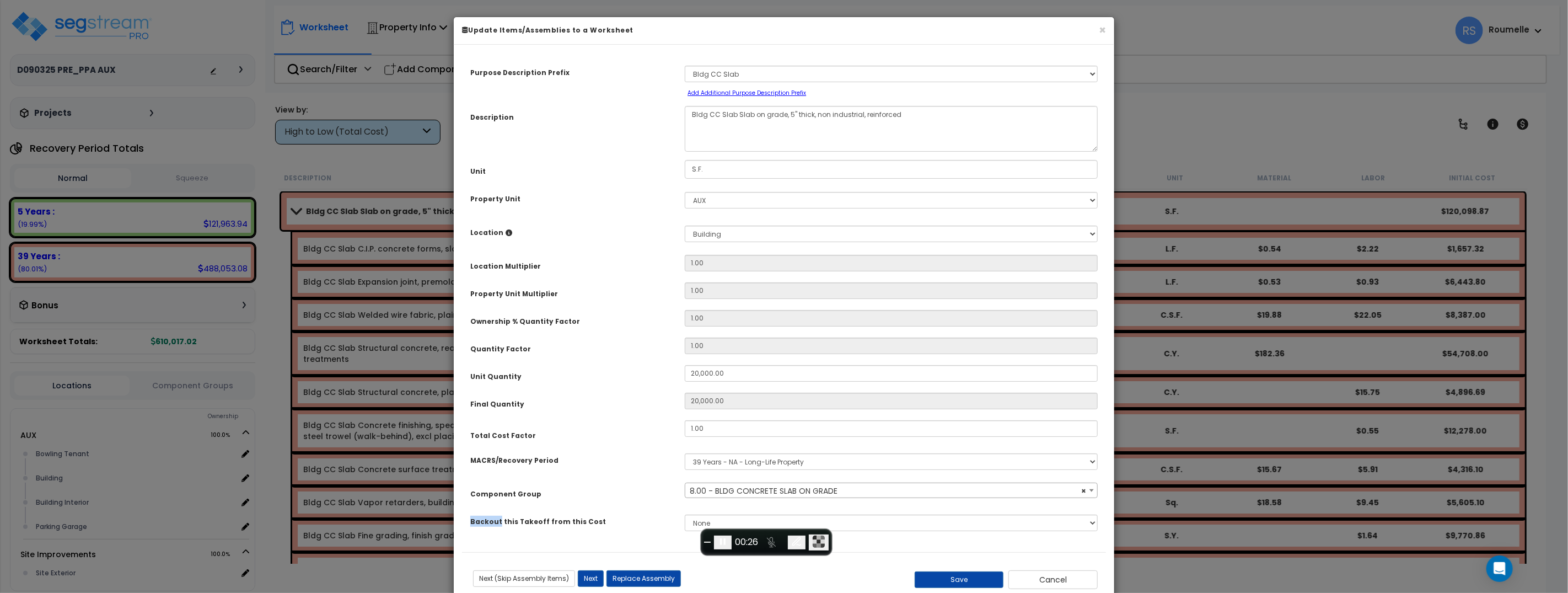
select select
click at [1101, 490] on div "Select Component Group 4.00 - BLDG CLEARING, GRADING, & EXCAVATION 6.00 - BLDG …" at bounding box center [891, 490] width 429 height 16
click at [590, 578] on button "Next" at bounding box center [590, 579] width 26 height 16
type input "20000.00"
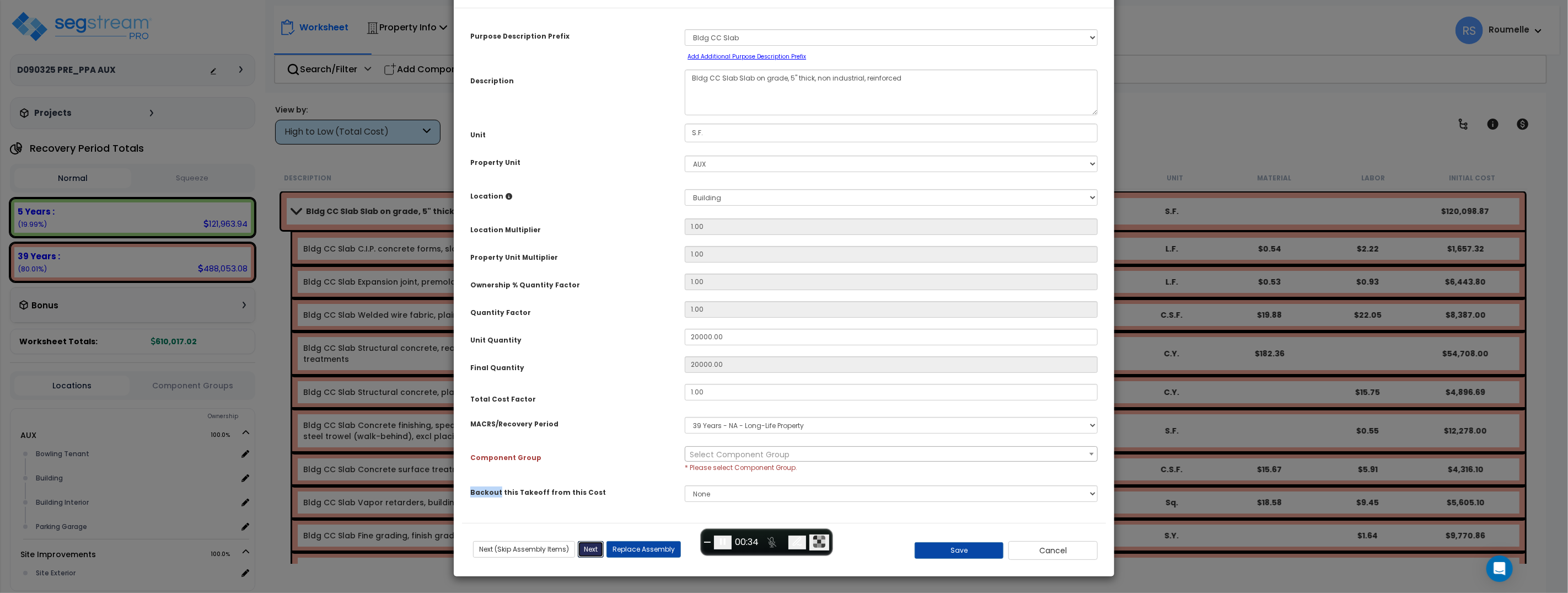
scroll to position [34, 0]
click at [787, 453] on span "Select Component Group" at bounding box center [739, 457] width 100 height 11
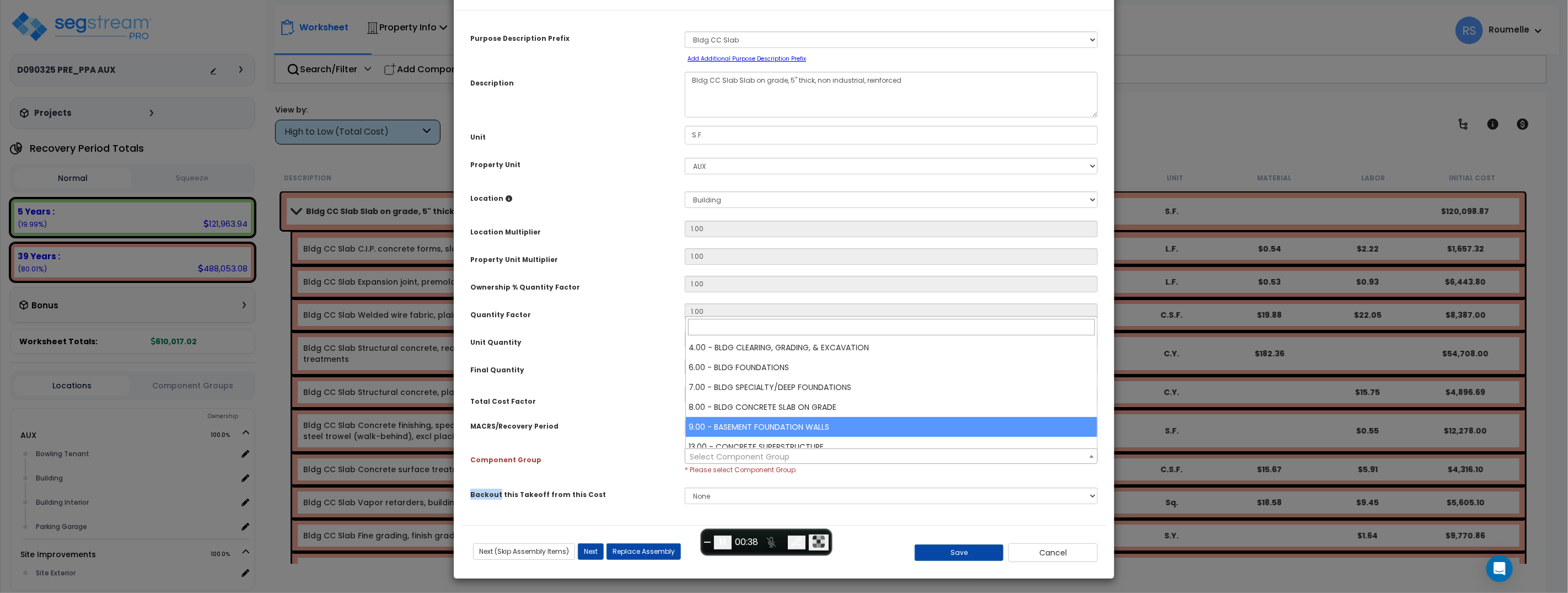
select select "35787"
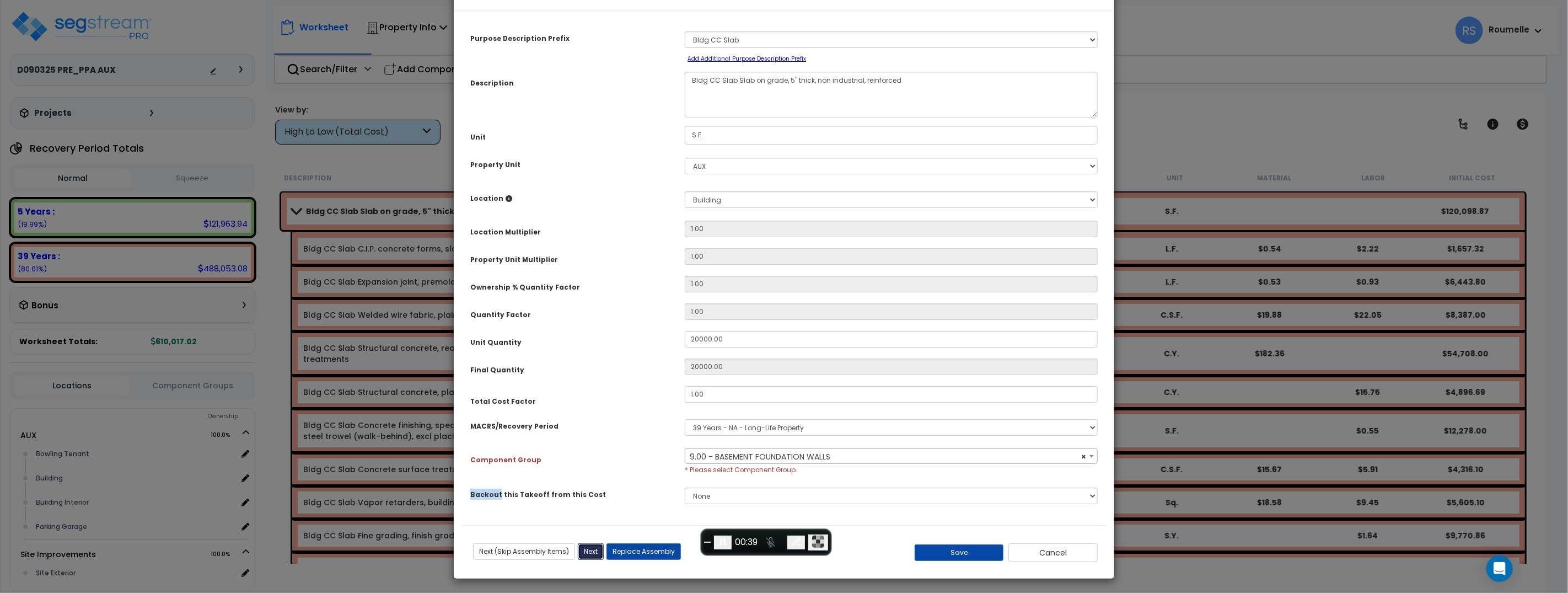
click at [593, 552] on button "Next" at bounding box center [590, 552] width 26 height 16
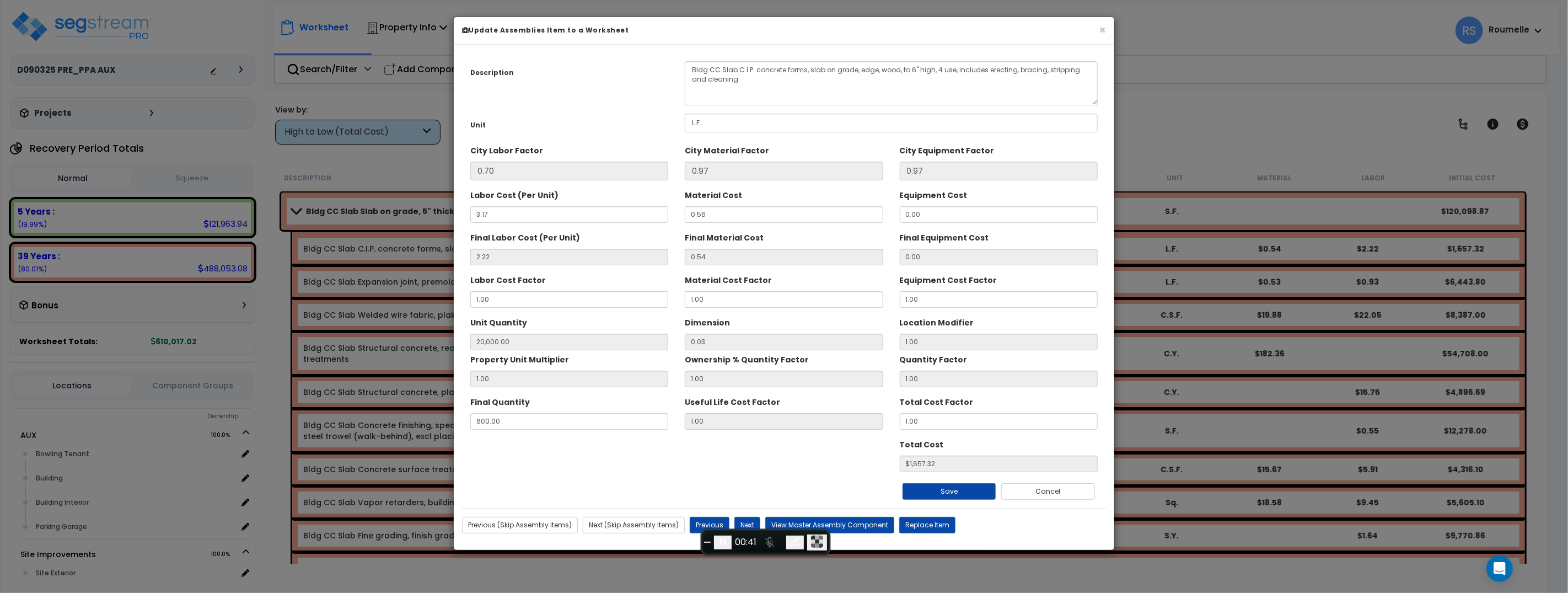
scroll to position [0, 0]
click at [660, 523] on button "Next (Skip Assembly Items)" at bounding box center [634, 525] width 102 height 16
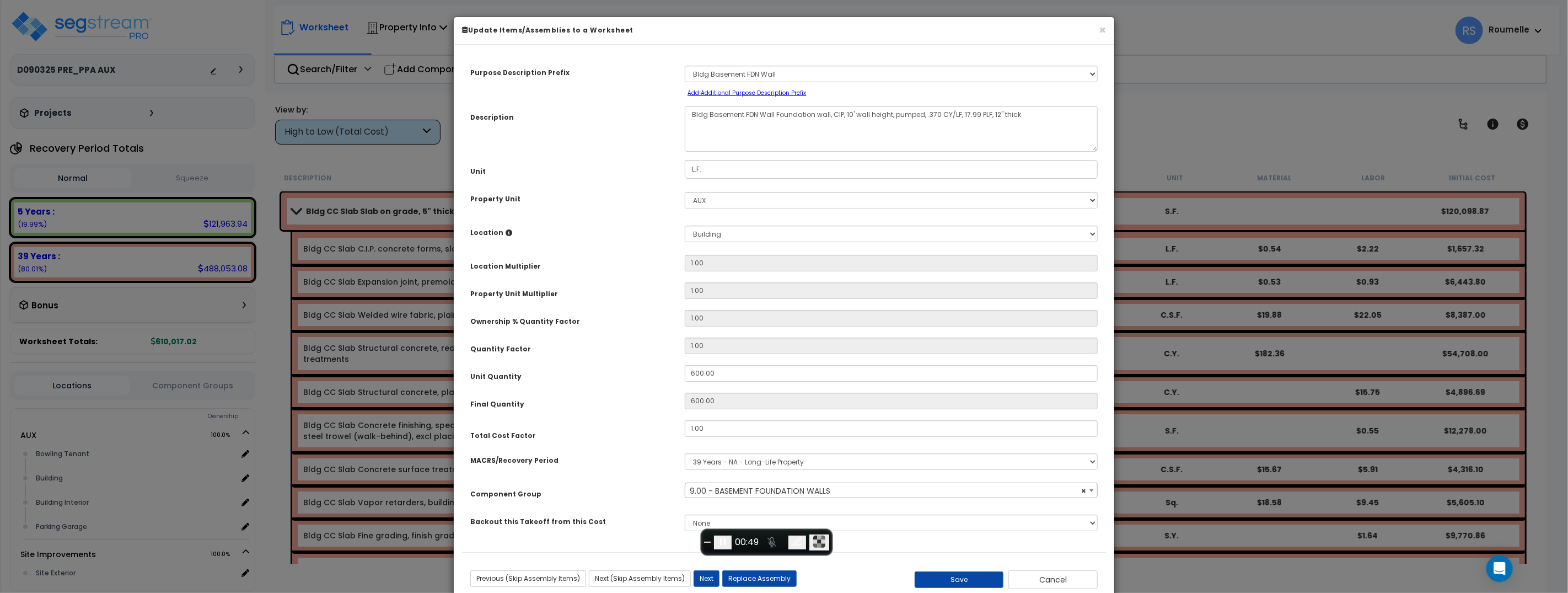
click at [727, 492] on span "× 9.00 - BASEMENT FOUNDATION WALLS" at bounding box center [892, 491] width 412 height 16
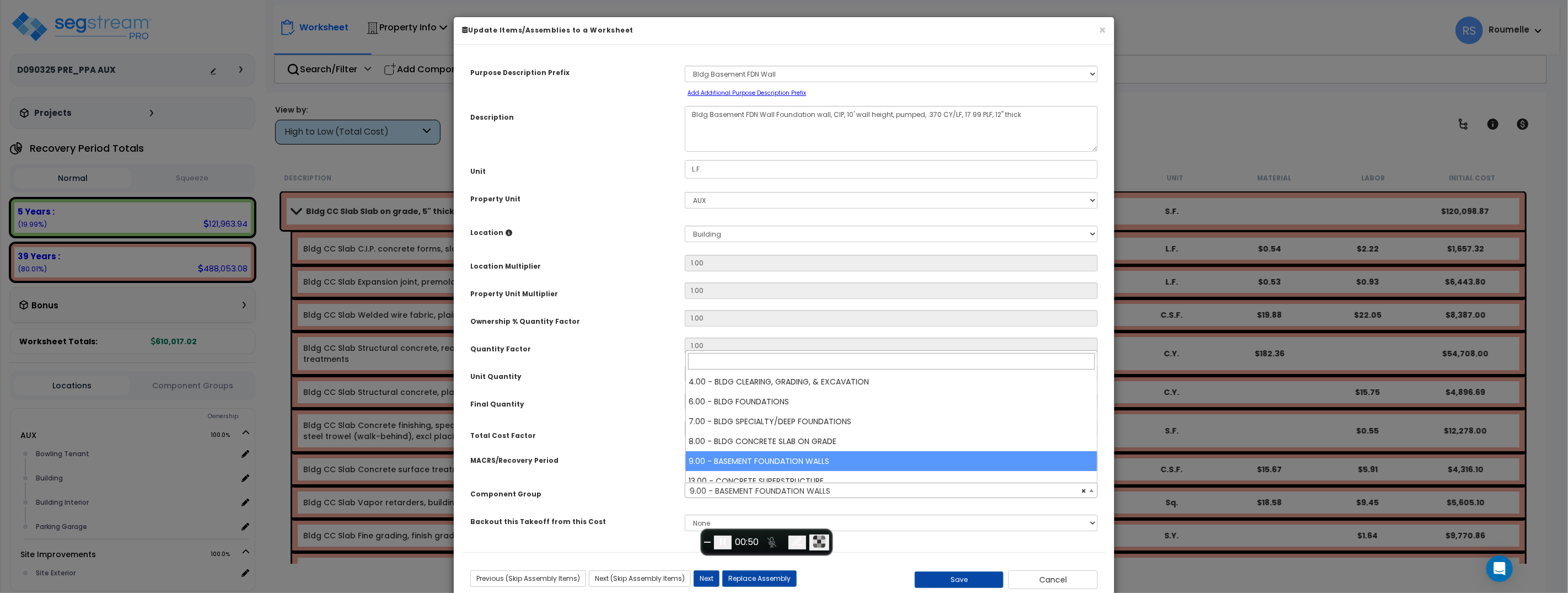
select select "35787"
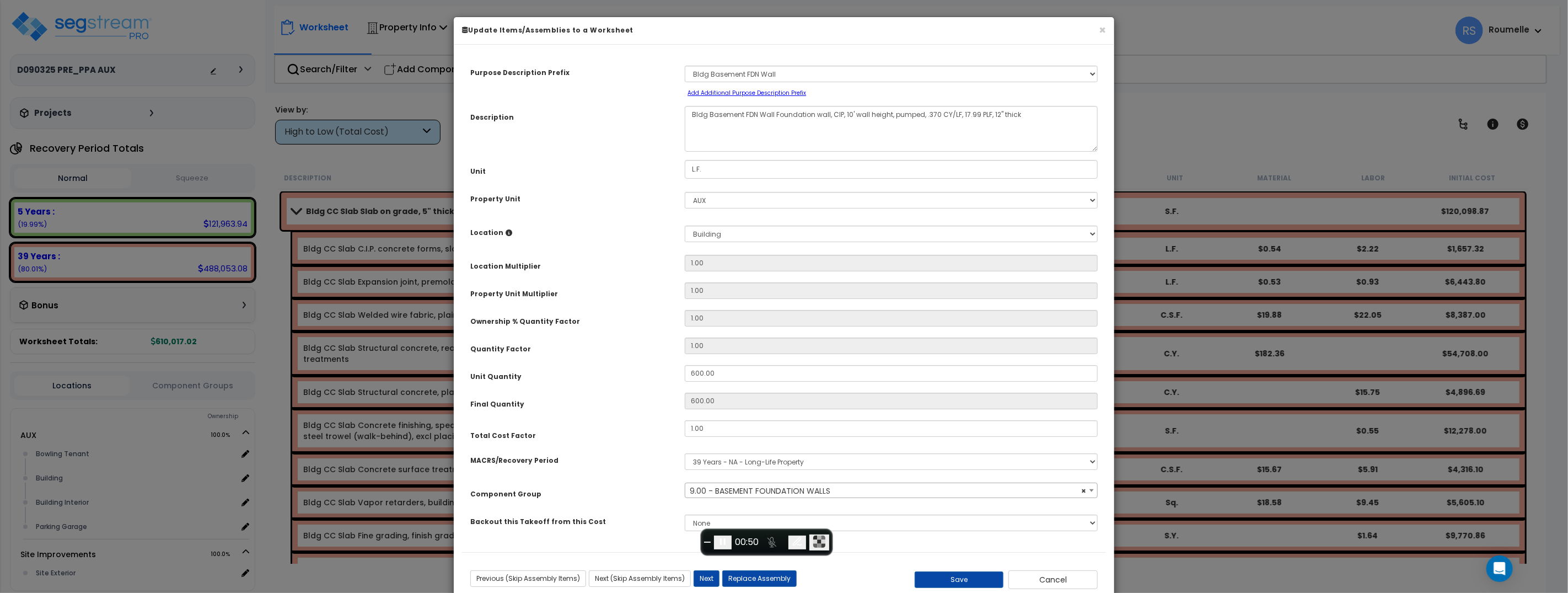
click at [650, 481] on div "Purpose Description Prefix Select A/V Audio A/V System A/V System Equipment A/V…" at bounding box center [784, 303] width 644 height 499
select select
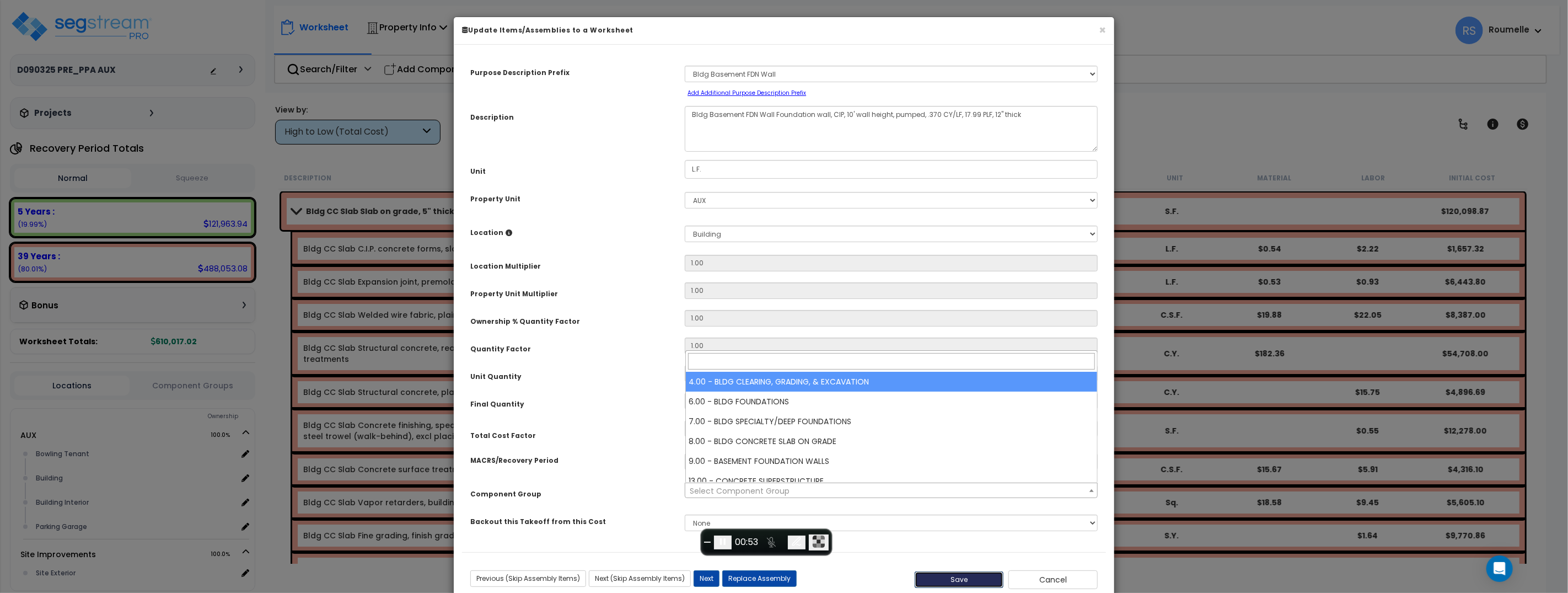
click at [965, 584] on button "Save" at bounding box center [959, 580] width 89 height 16
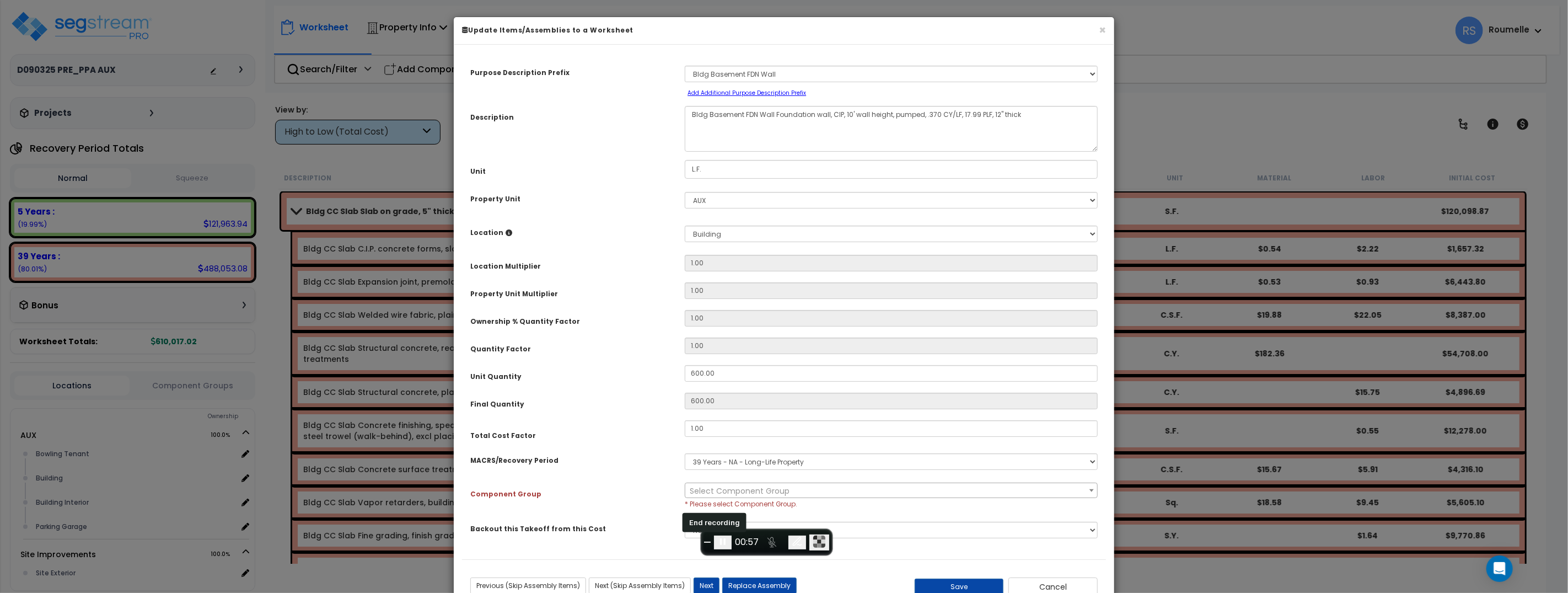
click at [707, 542] on span "End recording" at bounding box center [707, 542] width 0 height 0
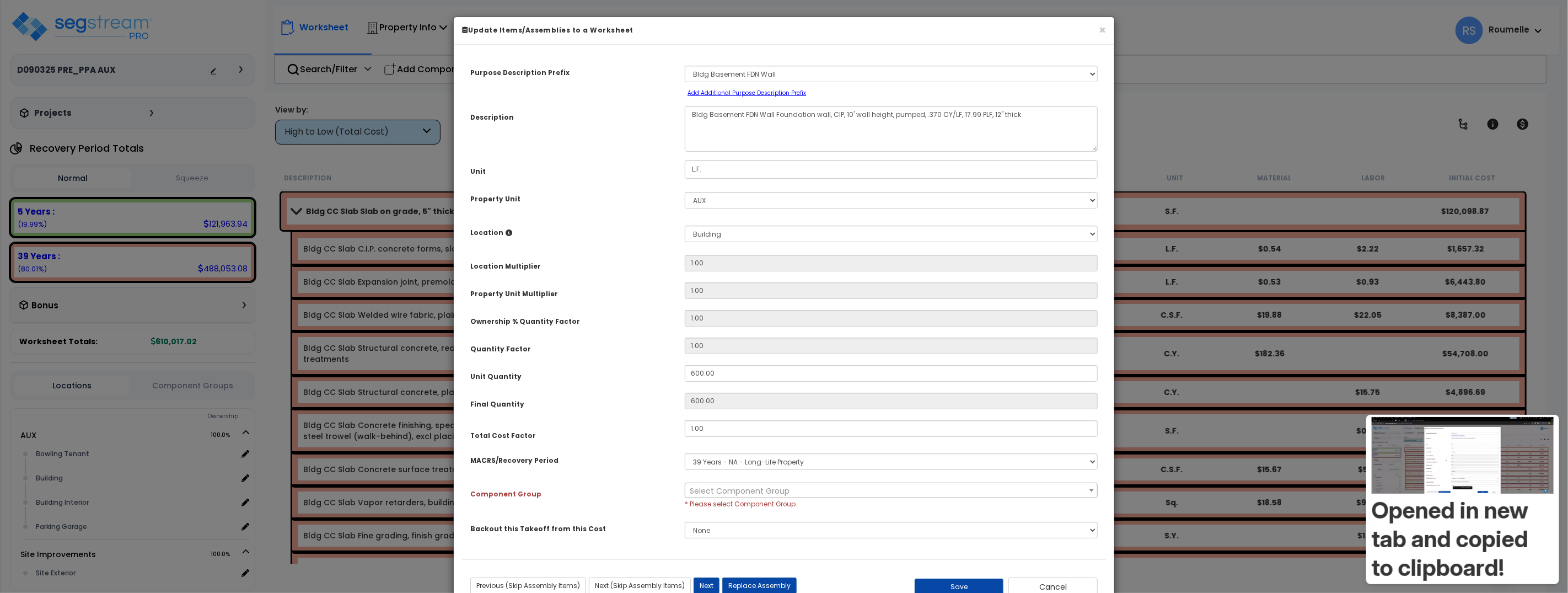
click at [1498, 561] on h3 "Opened in new tab and copied to clipboard!" at bounding box center [1462, 538] width 182 height 86
